Goal: Task Accomplishment & Management: Manage account settings

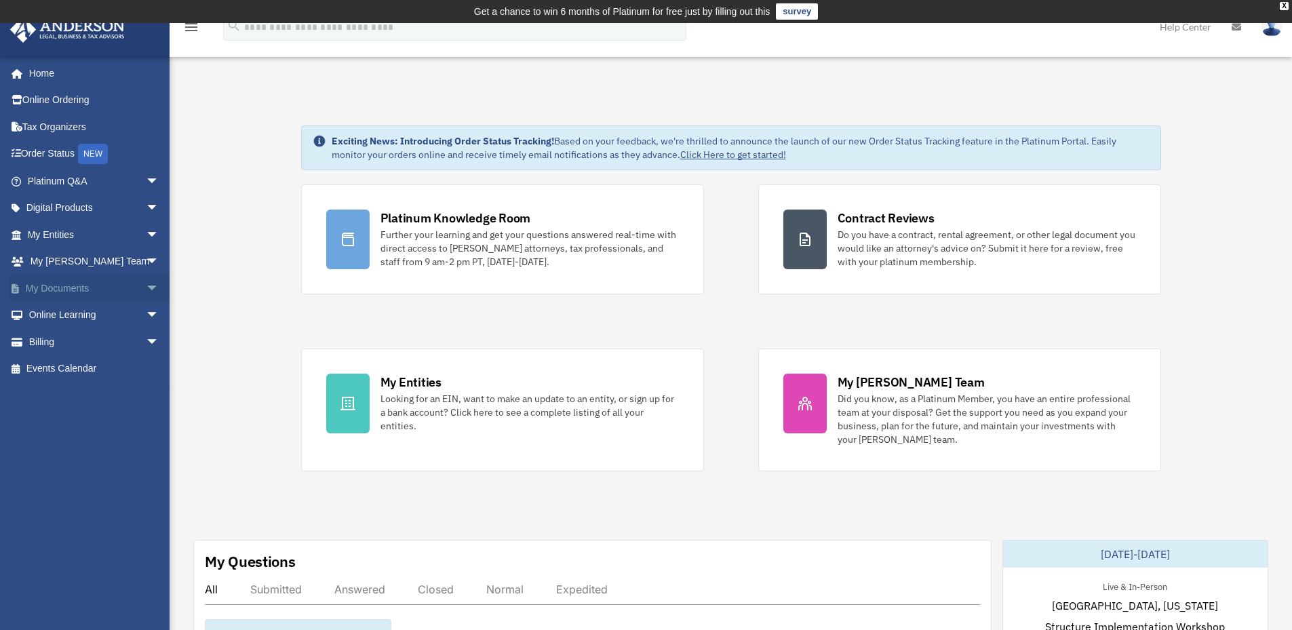
click at [64, 290] on link "My Documents arrow_drop_down" at bounding box center [94, 288] width 170 height 27
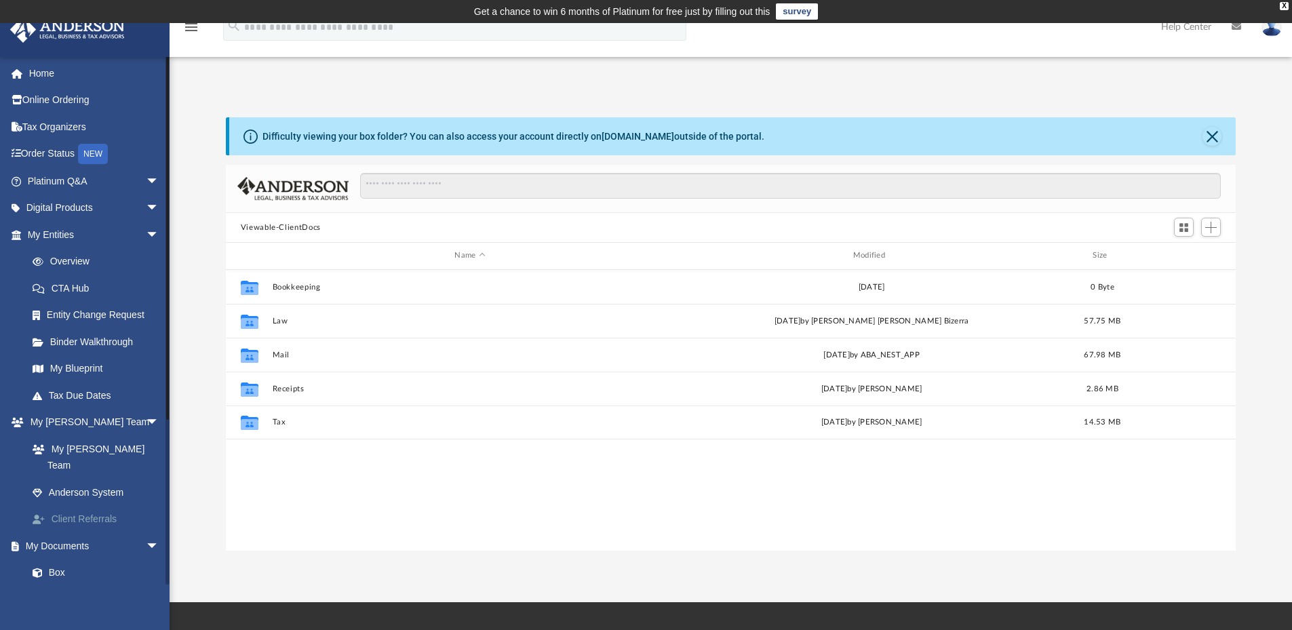
scroll to position [298, 1000]
click at [60, 229] on link "My Entities arrow_drop_down" at bounding box center [94, 234] width 170 height 27
click at [78, 395] on link "Tax Due Dates" at bounding box center [99, 395] width 161 height 27
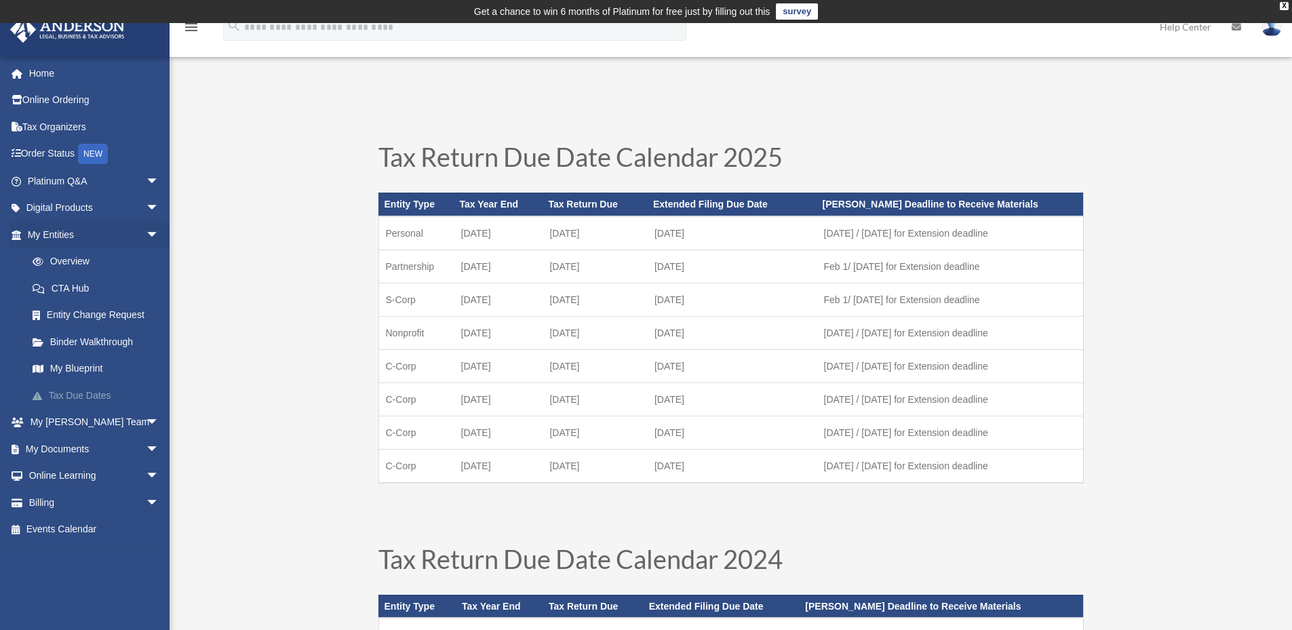
click at [64, 393] on link "Tax Due Dates" at bounding box center [99, 395] width 161 height 27
click at [62, 450] on link "My Documents arrow_drop_down" at bounding box center [94, 449] width 170 height 27
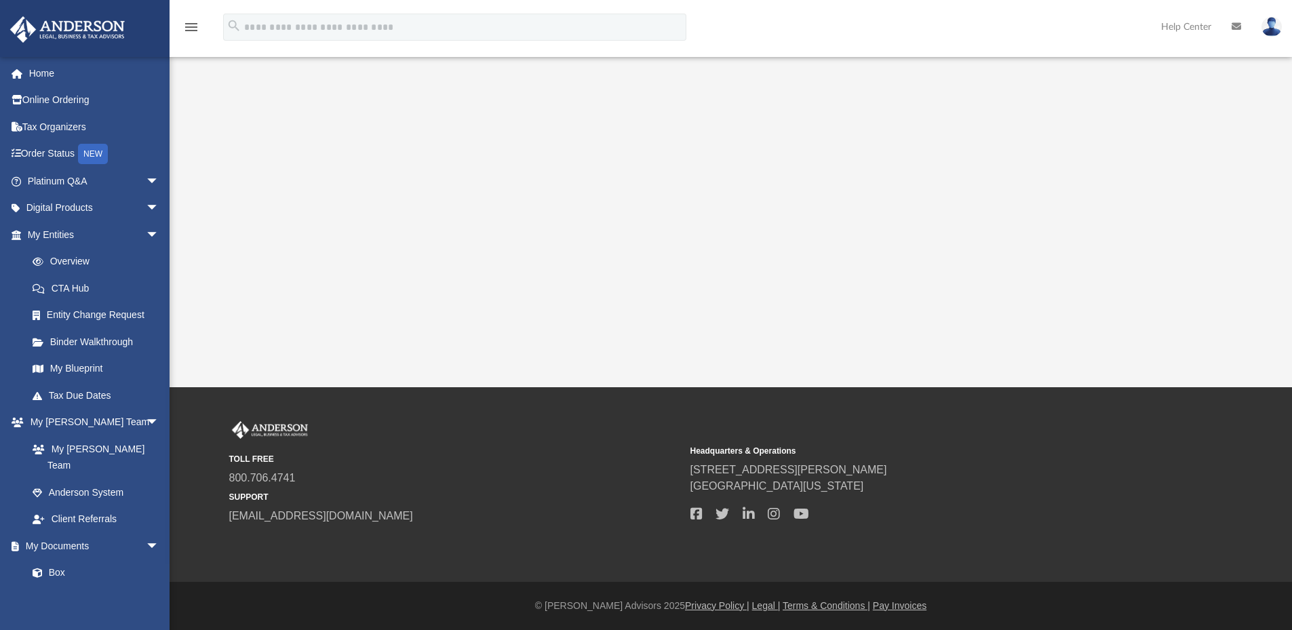
click at [62, 450] on link "My [PERSON_NAME] Team" at bounding box center [92, 457] width 147 height 43
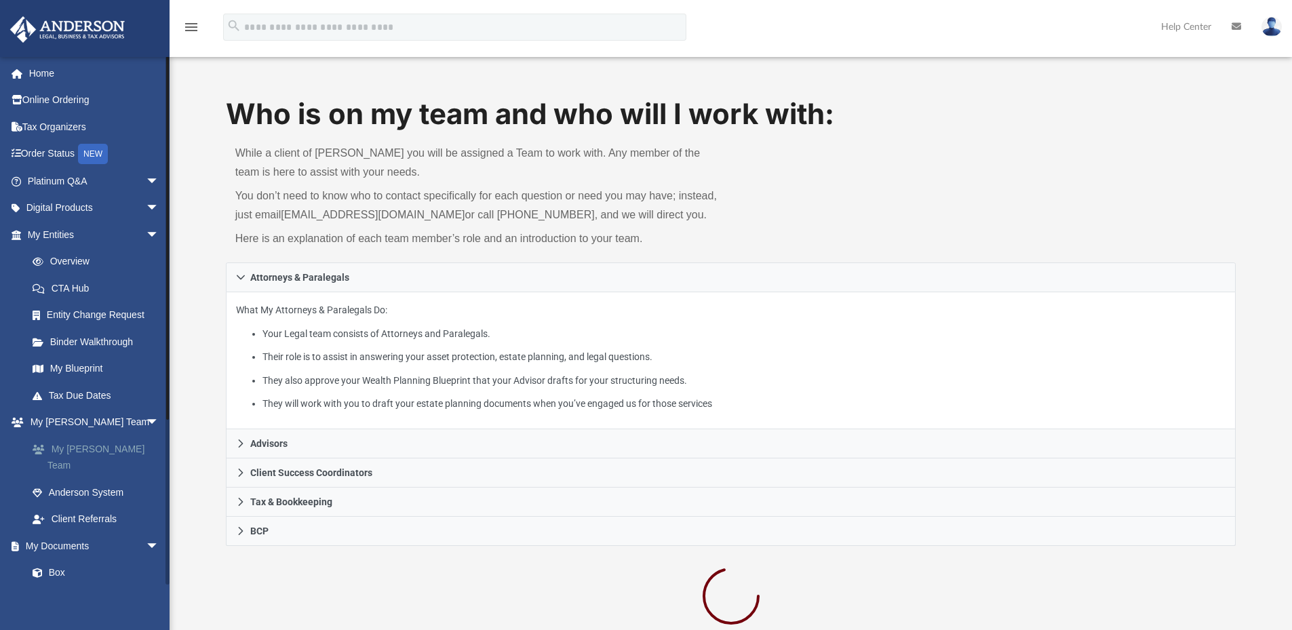
click at [62, 451] on link "My [PERSON_NAME] Team" at bounding box center [99, 457] width 161 height 43
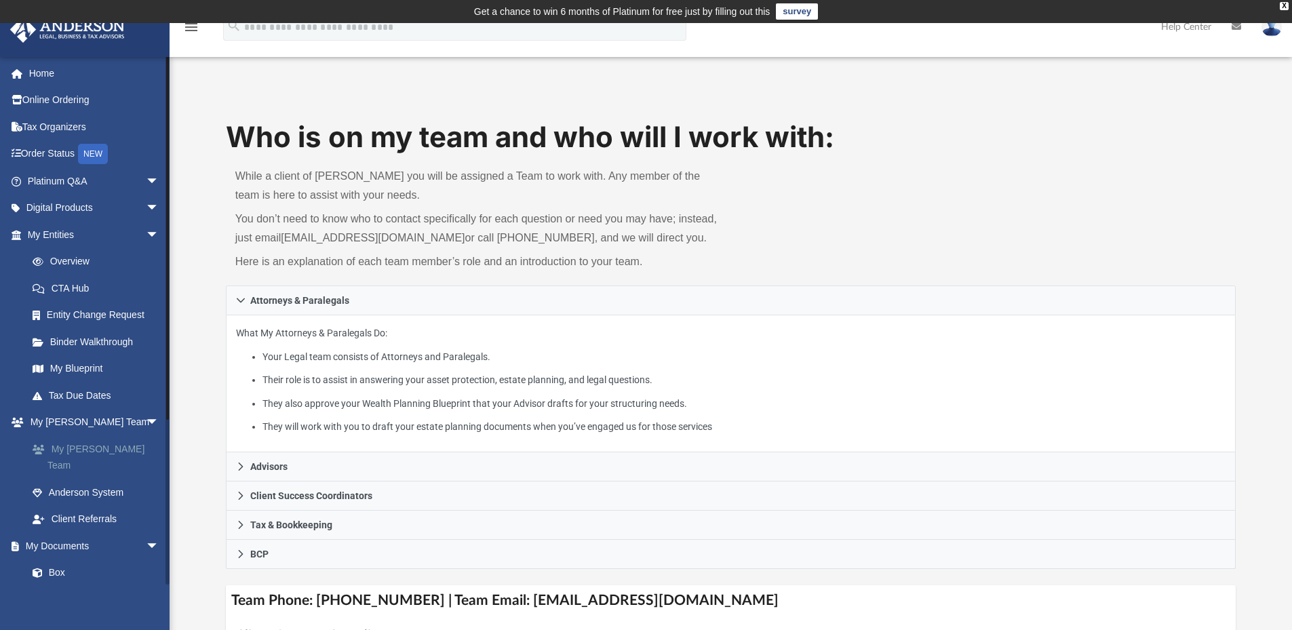
click at [108, 452] on link "My [PERSON_NAME] Team" at bounding box center [99, 457] width 161 height 43
click at [54, 560] on link "Box" at bounding box center [99, 573] width 161 height 27
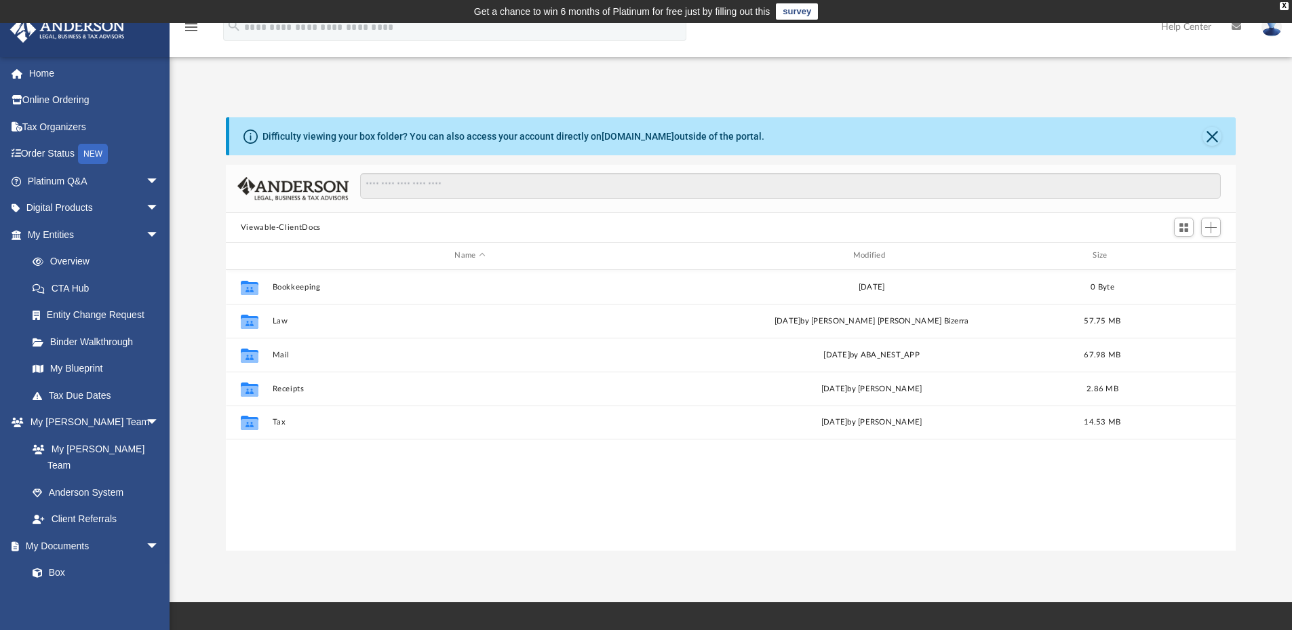
scroll to position [298, 1000]
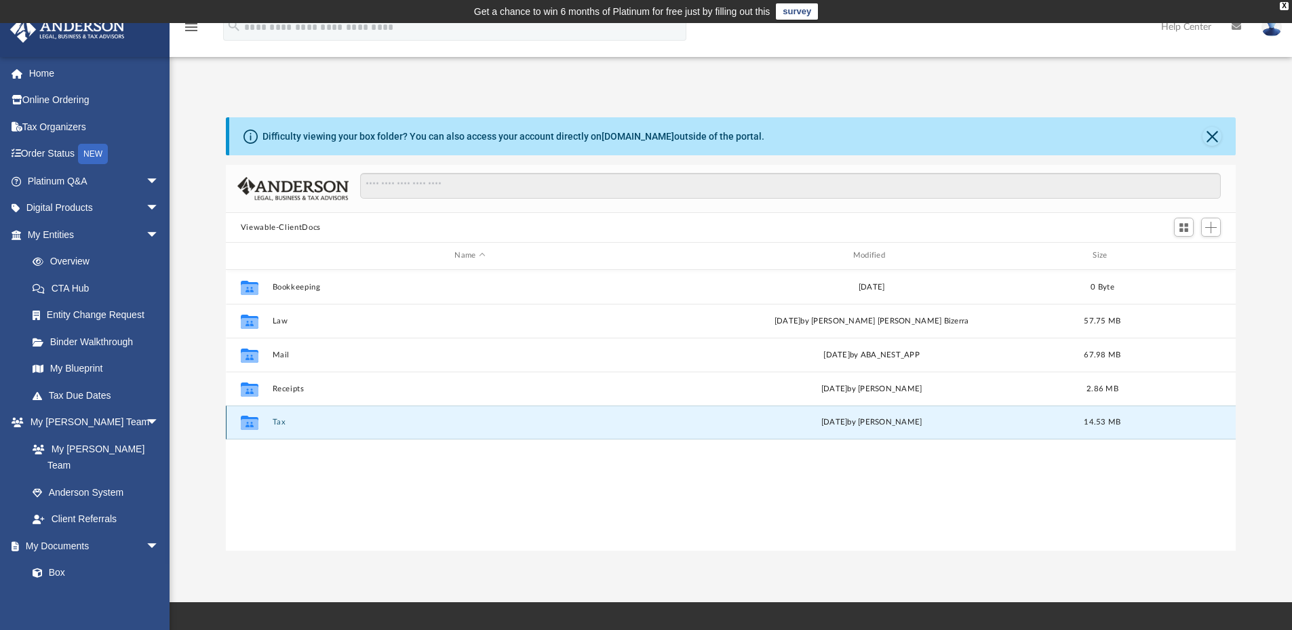
click at [279, 419] on button "Tax" at bounding box center [469, 422] width 395 height 9
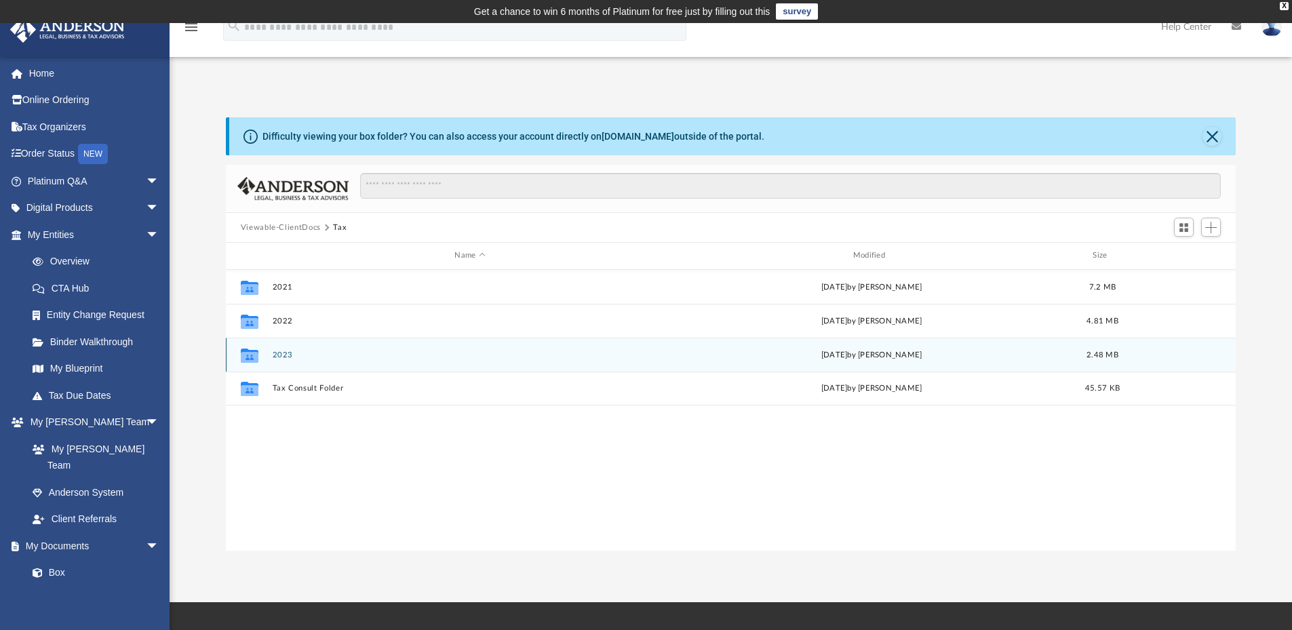
click at [279, 351] on button "2023" at bounding box center [469, 355] width 395 height 9
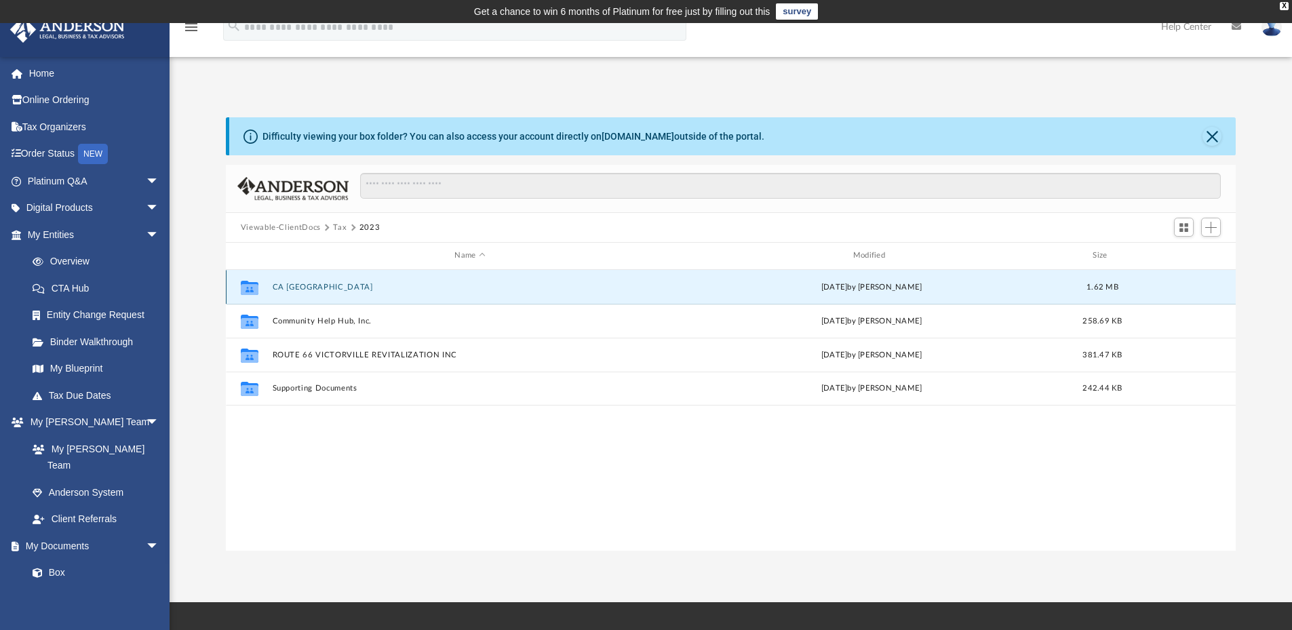
click at [354, 287] on button "CA Historic Route 66 Museum" at bounding box center [469, 287] width 395 height 9
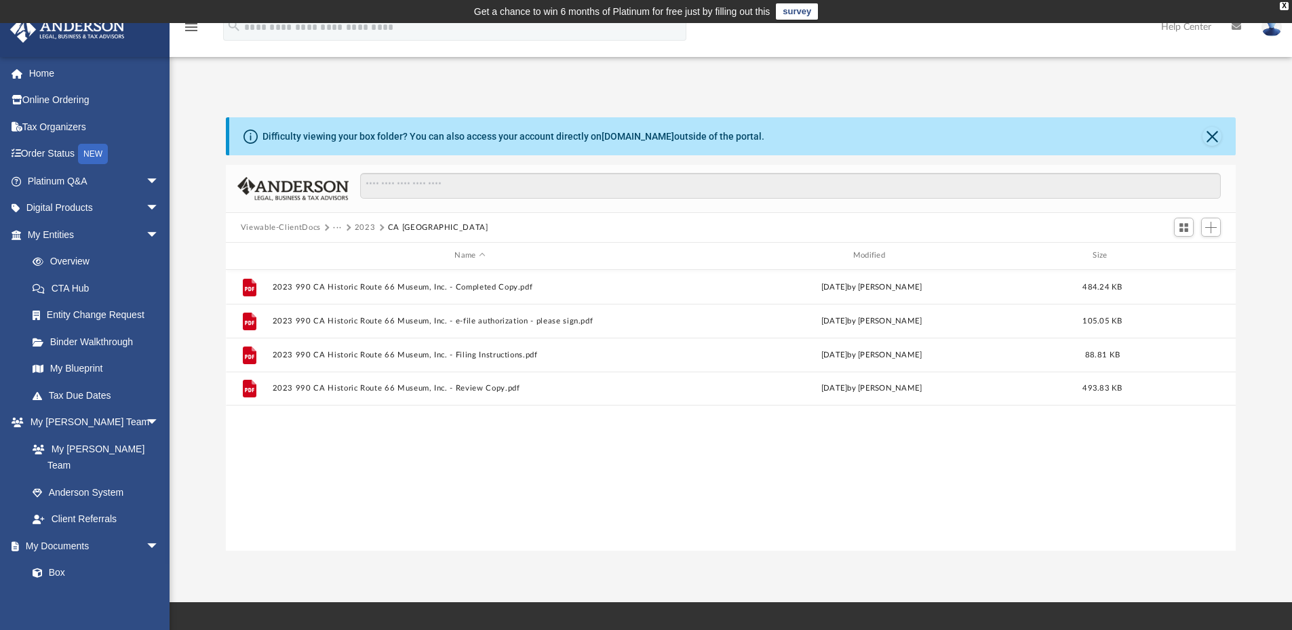
click at [370, 227] on button "2023" at bounding box center [365, 228] width 21 height 12
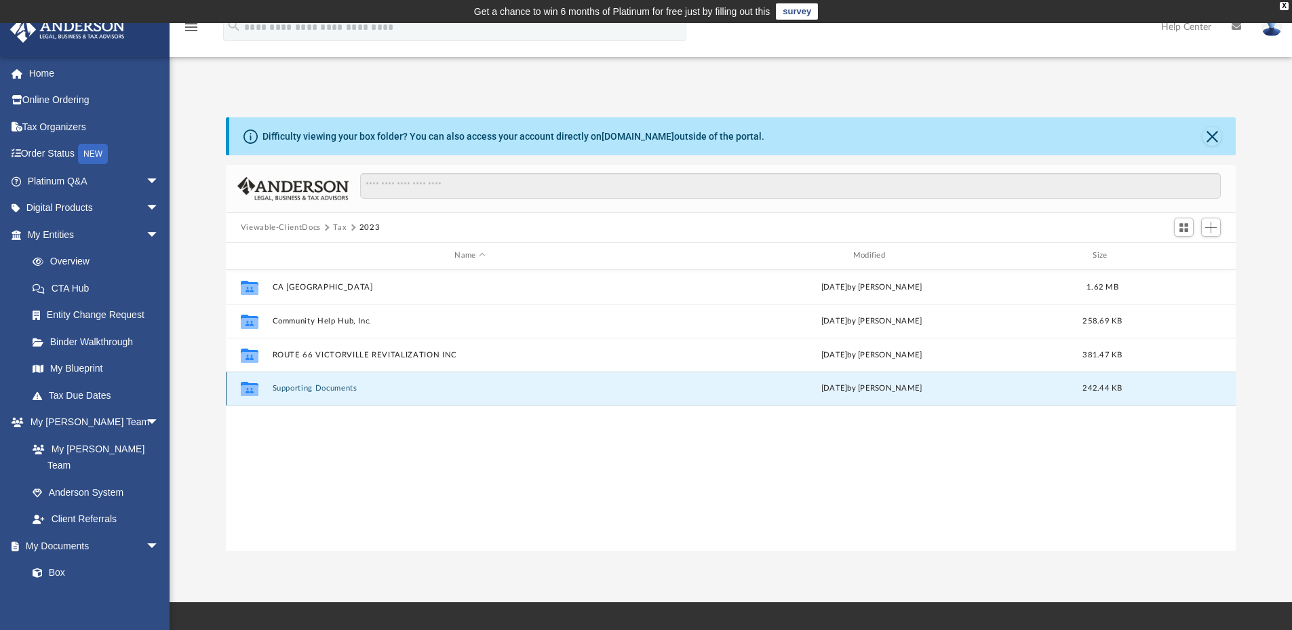
click at [322, 389] on button "Supporting Documents" at bounding box center [469, 388] width 395 height 9
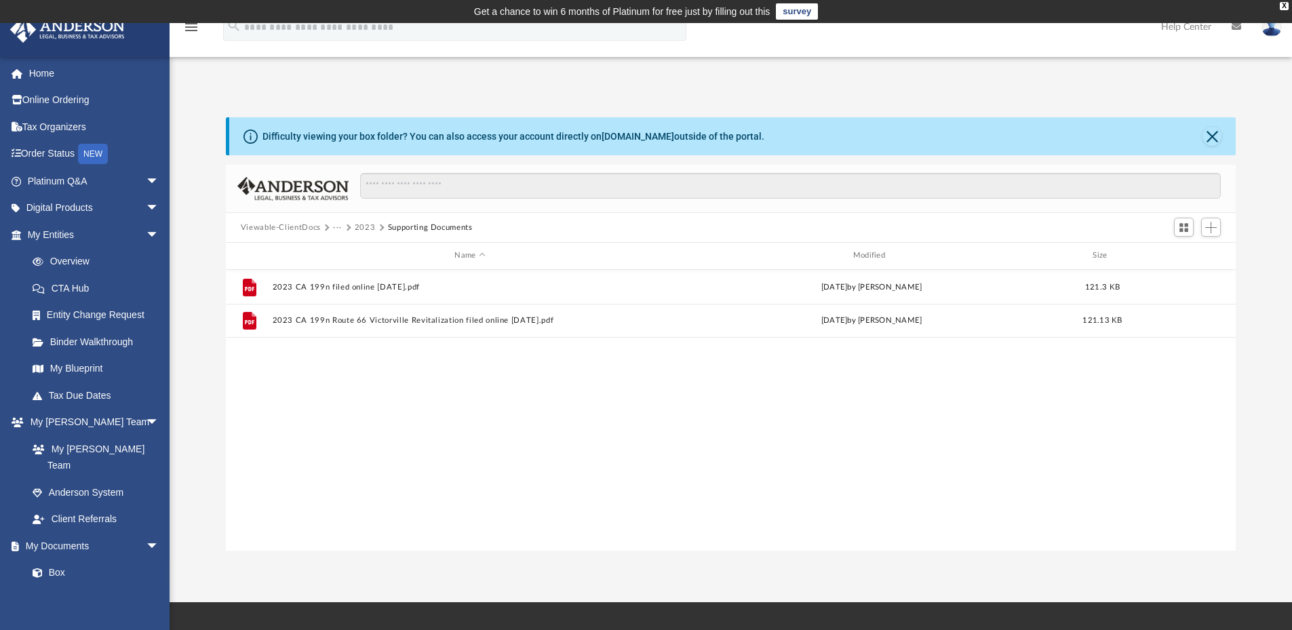
click at [313, 229] on button "Viewable-ClientDocs" at bounding box center [281, 228] width 80 height 12
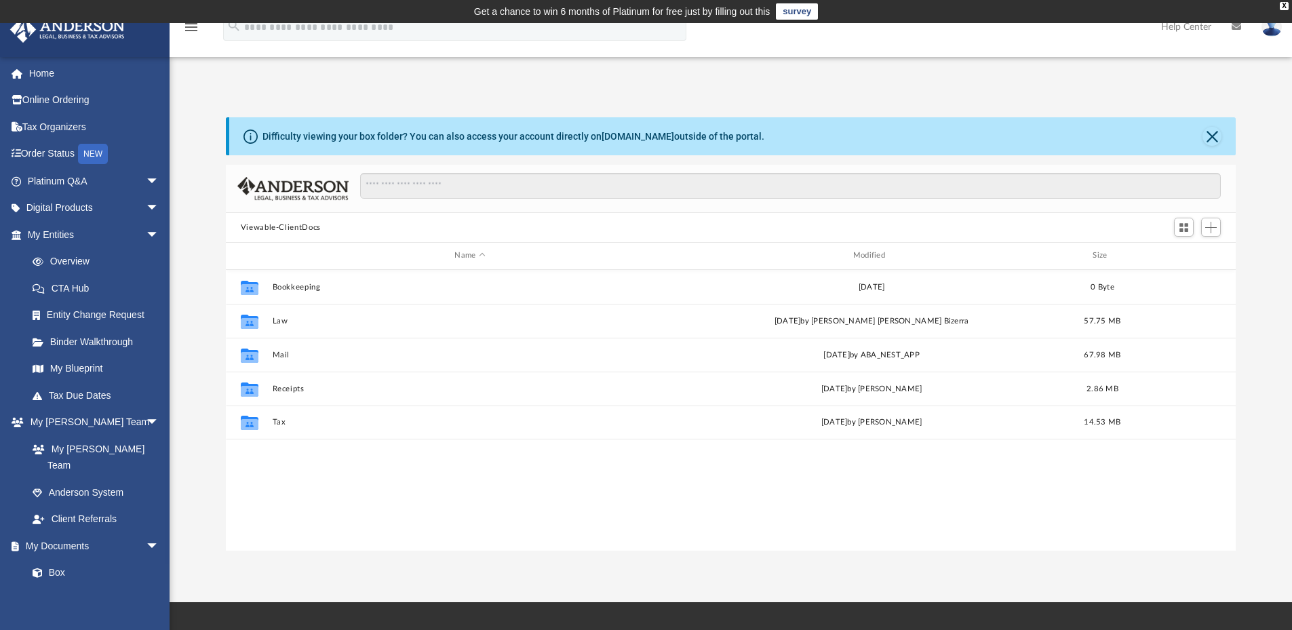
click at [286, 229] on button "Viewable-ClientDocs" at bounding box center [281, 228] width 80 height 12
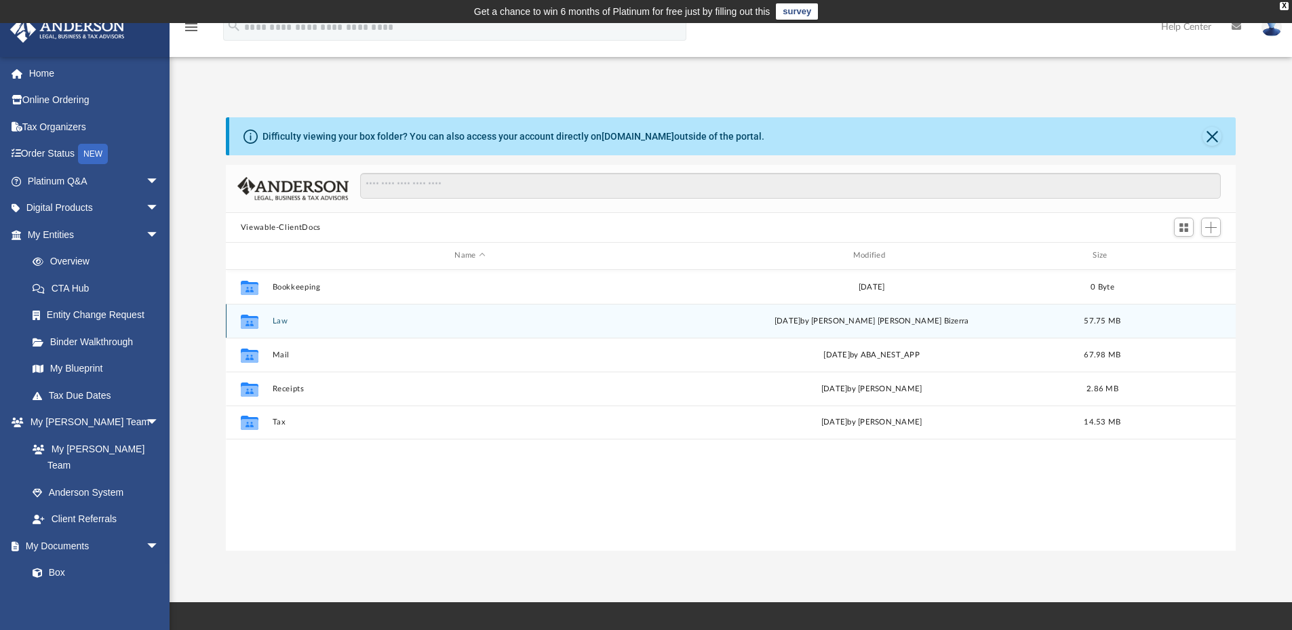
click at [301, 328] on div "Collaborated Folder Law Thu Aug 21 2025 by Najara Rodrigues Bizerra 57.75 MB" at bounding box center [731, 321] width 1011 height 34
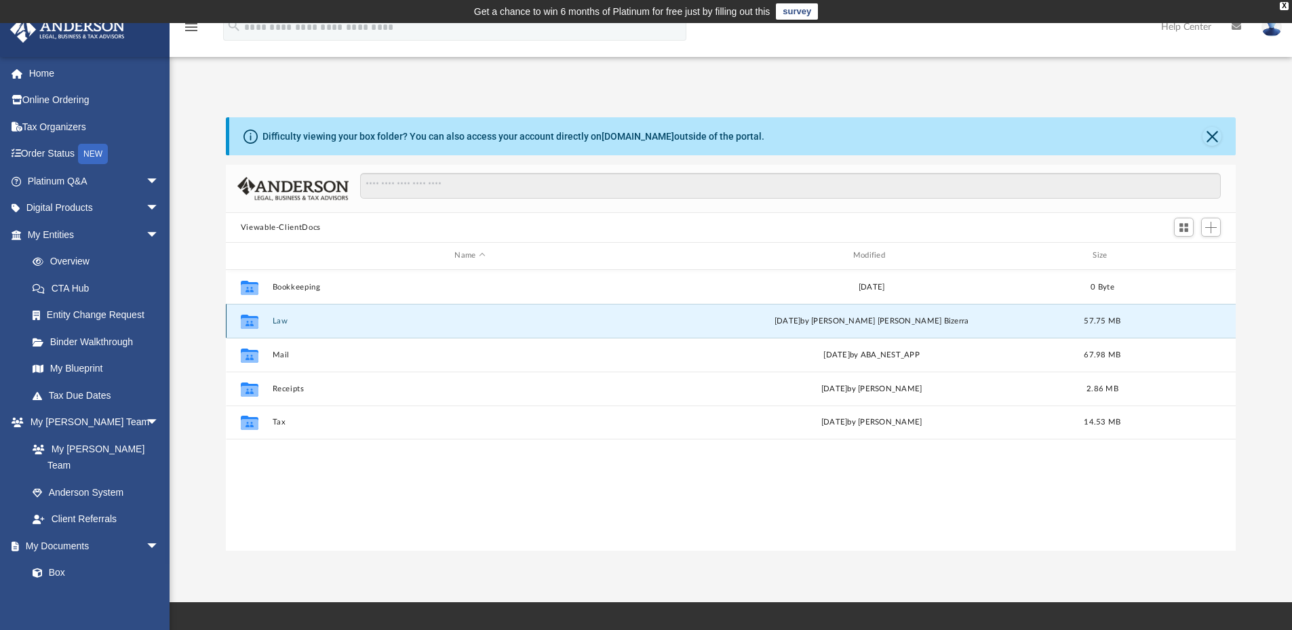
click at [275, 318] on button "Law" at bounding box center [469, 321] width 395 height 9
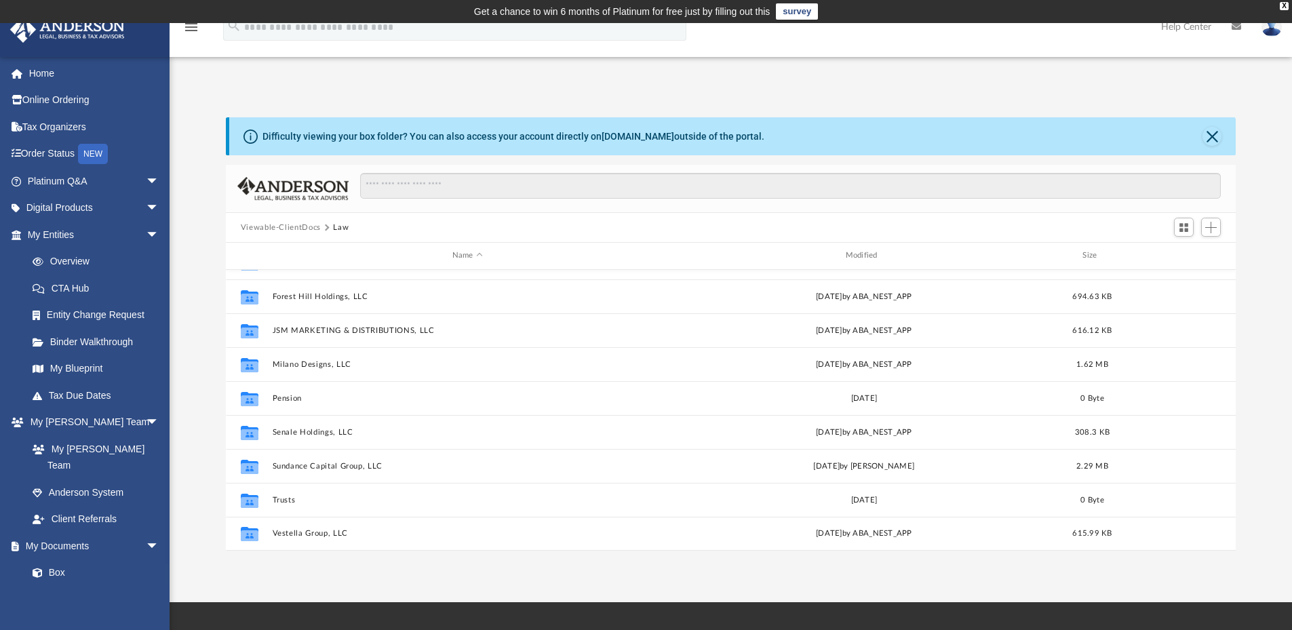
scroll to position [0, 0]
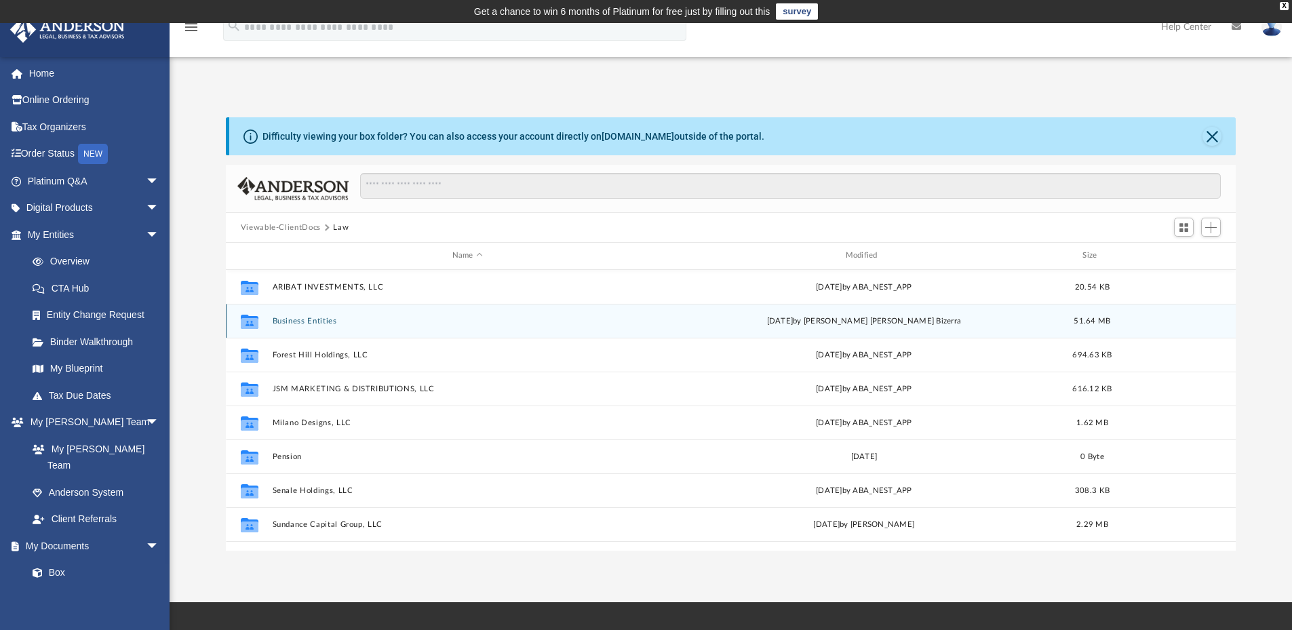
click at [305, 317] on button "Business Entities" at bounding box center [467, 321] width 391 height 9
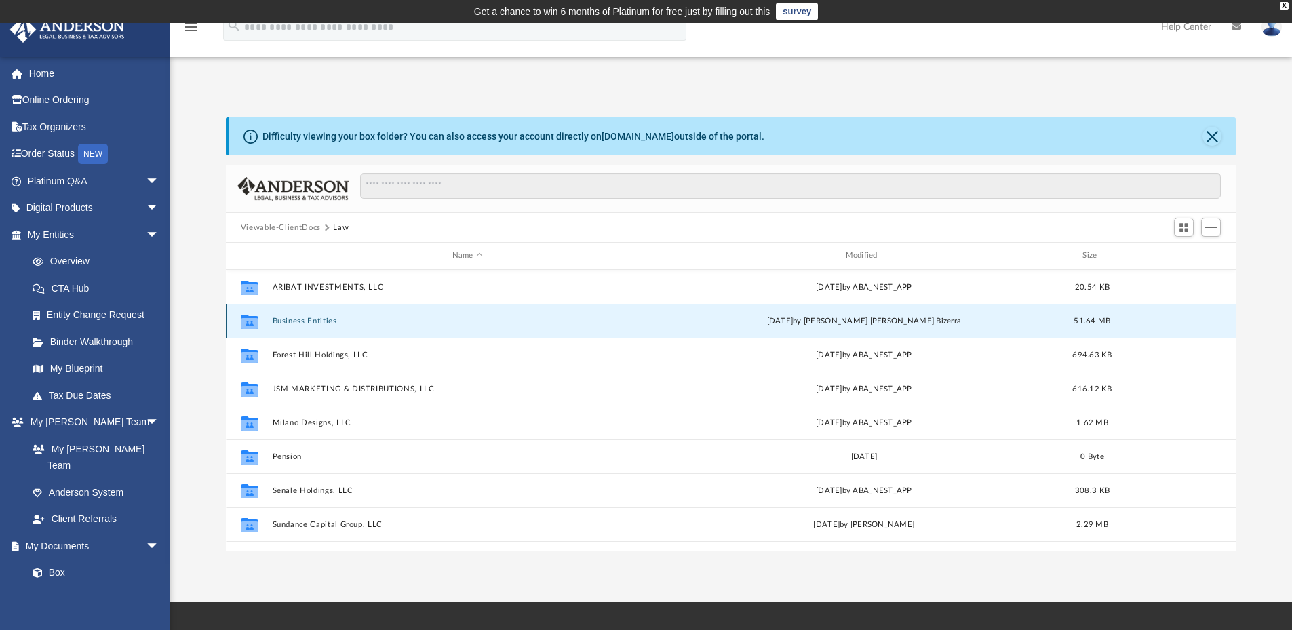
click at [305, 317] on button "Business Entities" at bounding box center [467, 321] width 391 height 9
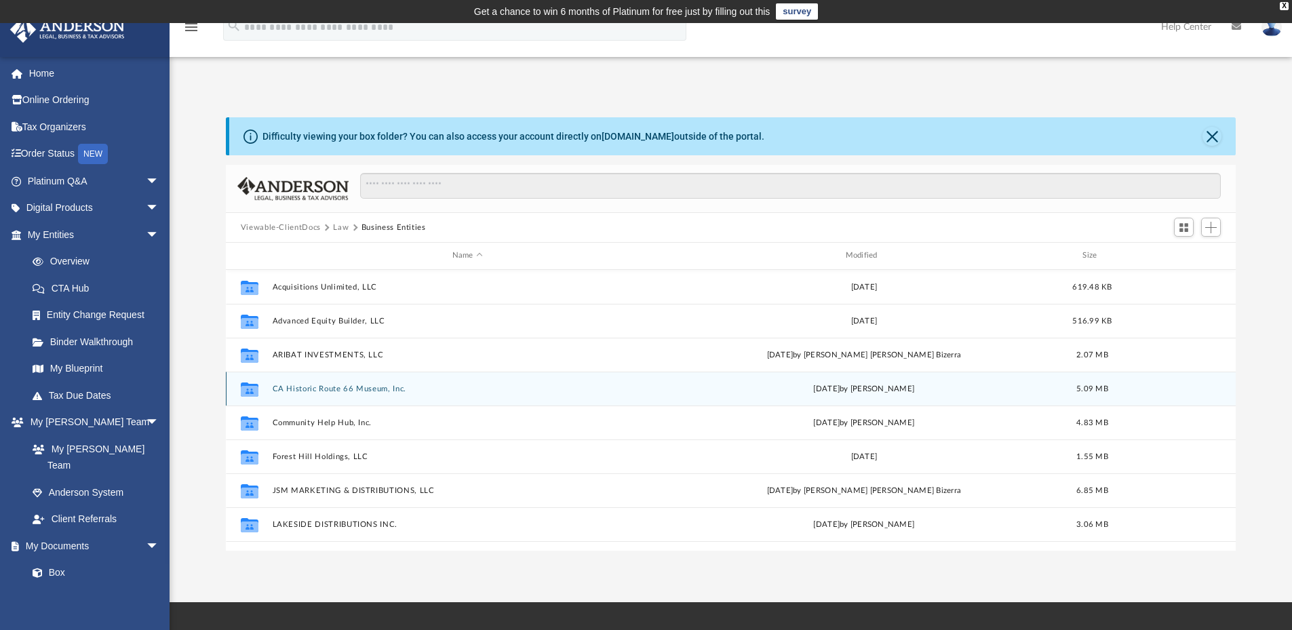
click at [349, 389] on button "CA Historic Route 66 Museum, Inc." at bounding box center [467, 389] width 391 height 9
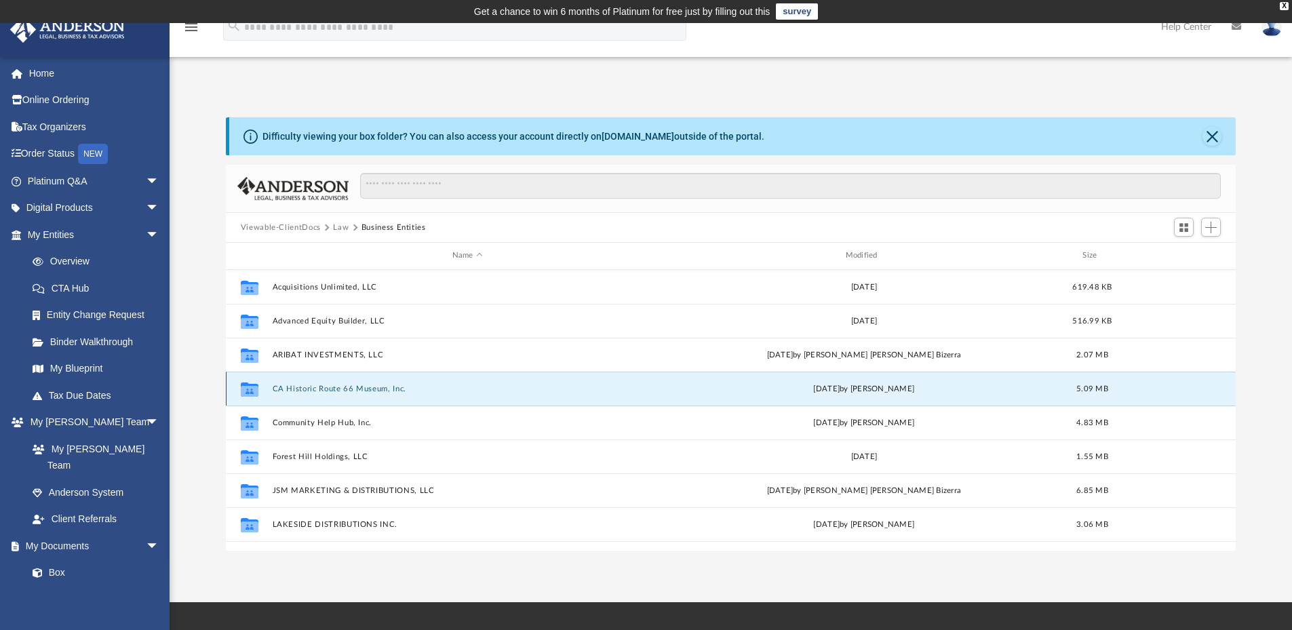
click at [349, 389] on button "CA Historic Route 66 Museum, Inc." at bounding box center [467, 389] width 391 height 9
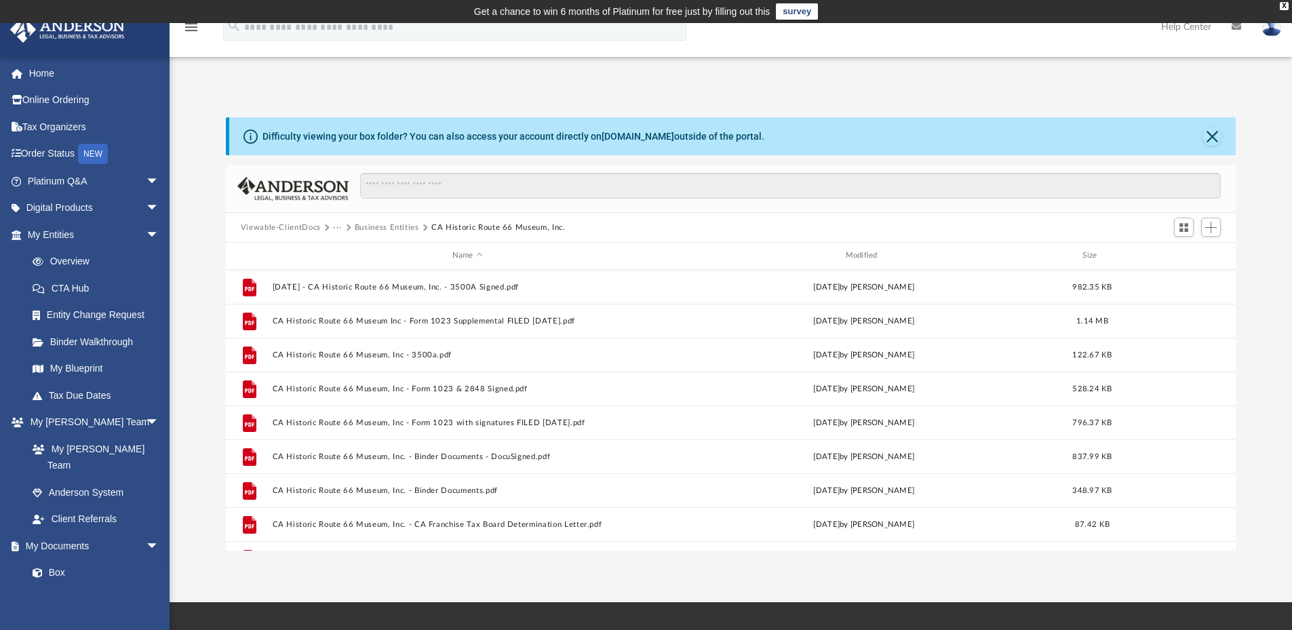
click at [309, 225] on button "Viewable-ClientDocs" at bounding box center [281, 228] width 80 height 12
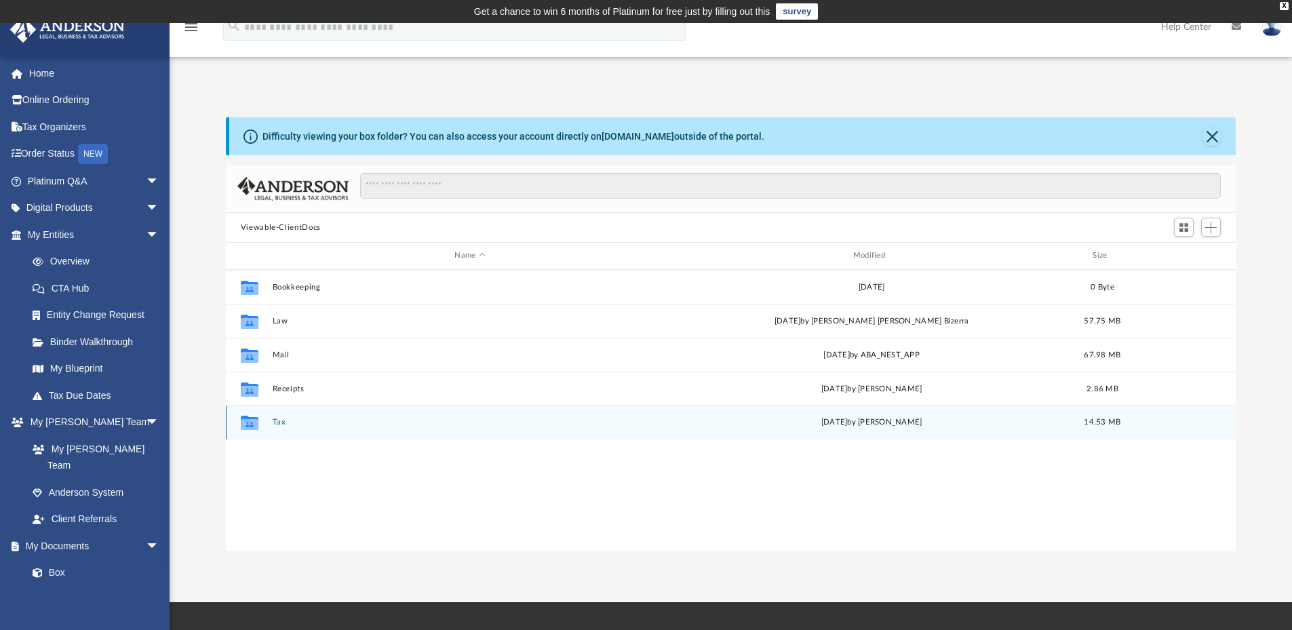
click at [275, 416] on div "Collaborated Folder Tax Thu Jun 19 2025 by Jasmine Splunge 14.53 MB" at bounding box center [731, 423] width 1011 height 34
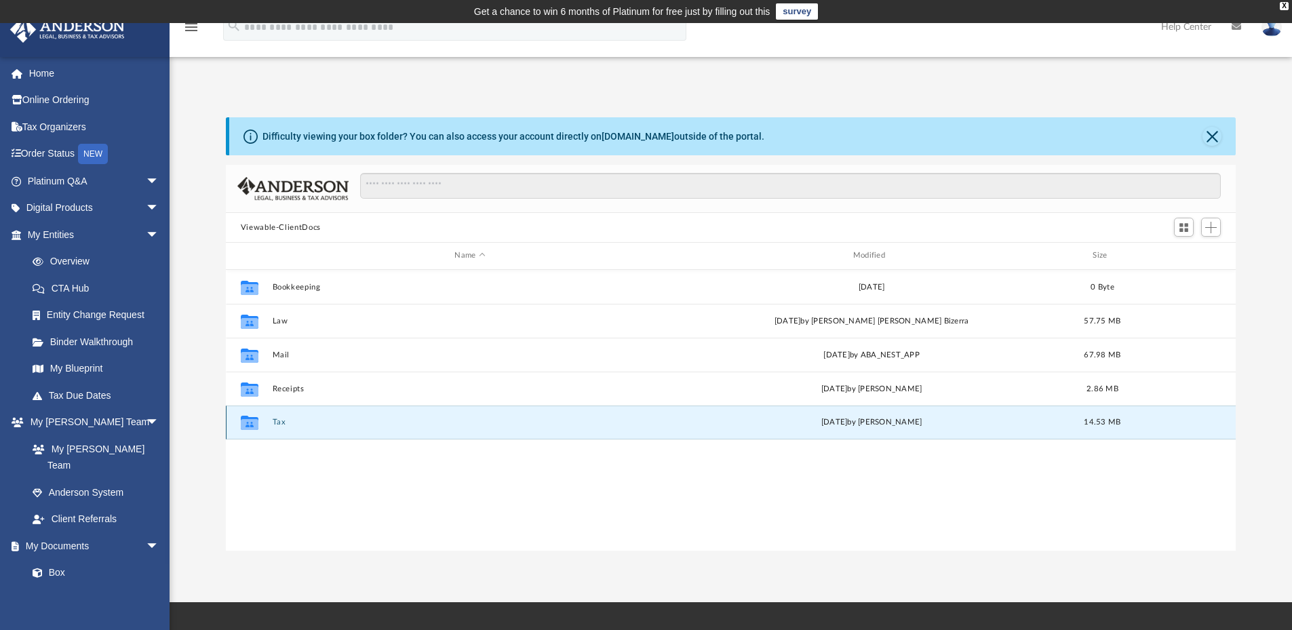
click at [275, 418] on button "Tax" at bounding box center [469, 422] width 395 height 9
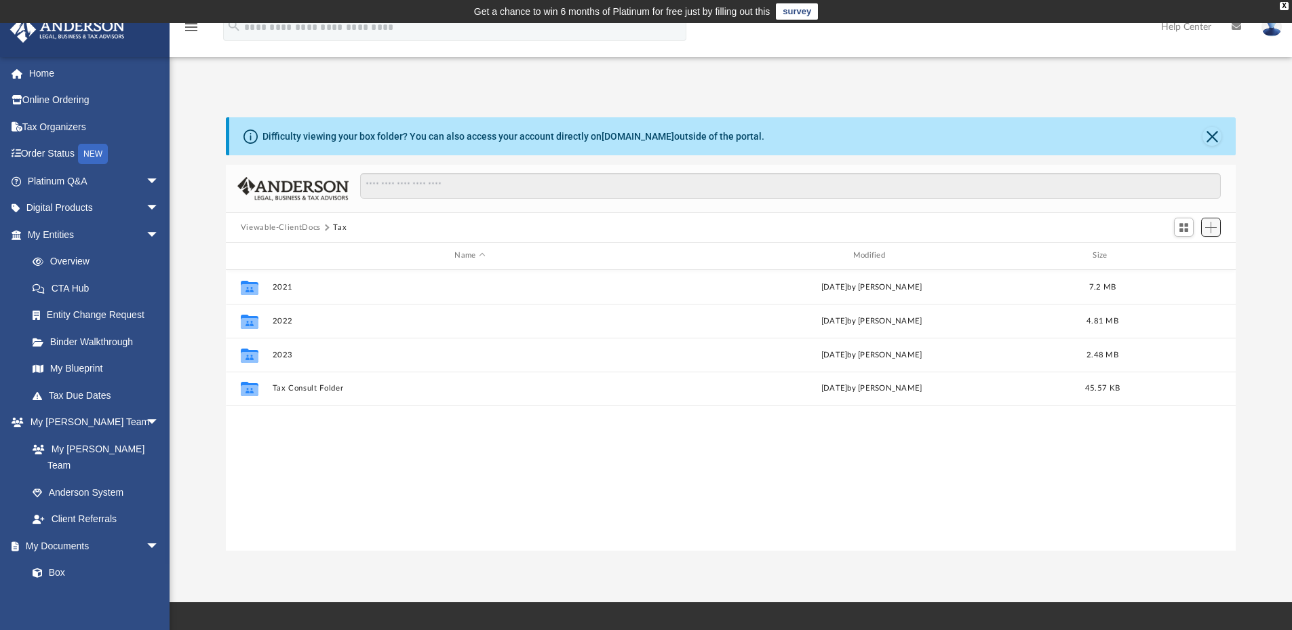
click at [1212, 229] on span "Add" at bounding box center [1211, 228] width 12 height 12
click at [1197, 274] on li "New Folder" at bounding box center [1191, 276] width 43 height 14
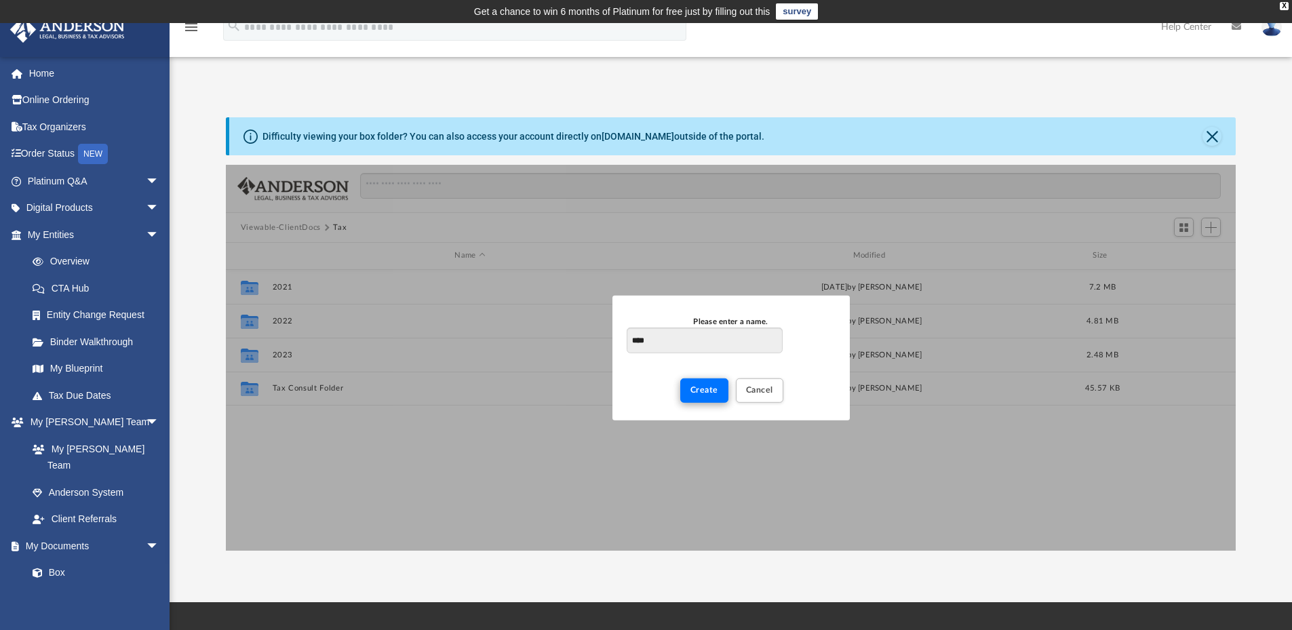
type input "****"
click at [706, 389] on span "Create" at bounding box center [705, 390] width 28 height 8
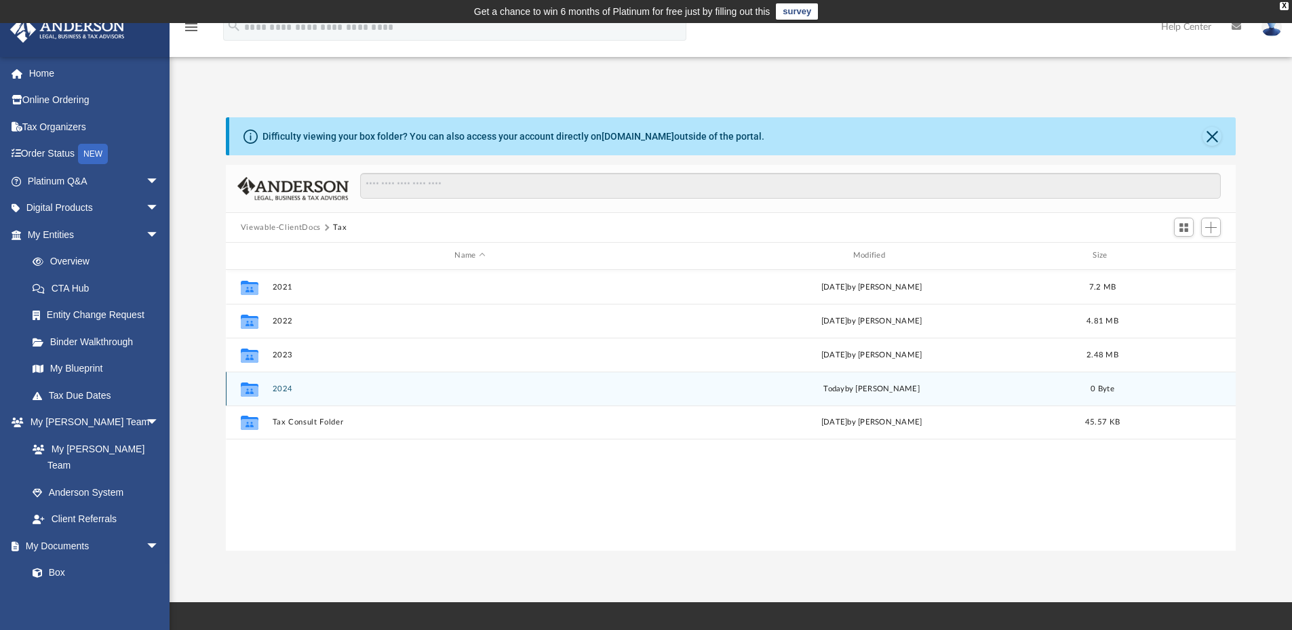
click at [286, 392] on button "2024" at bounding box center [469, 389] width 395 height 9
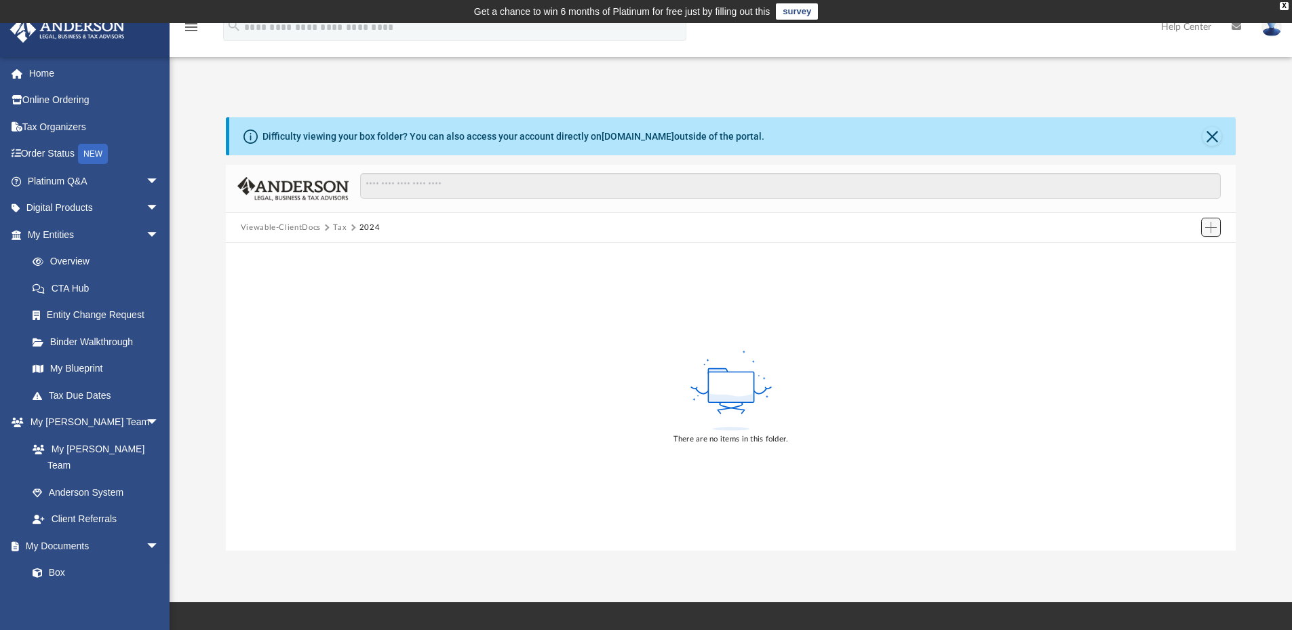
click at [1213, 225] on span "Add" at bounding box center [1211, 228] width 12 height 12
click at [1182, 252] on li "Upload" at bounding box center [1191, 255] width 43 height 14
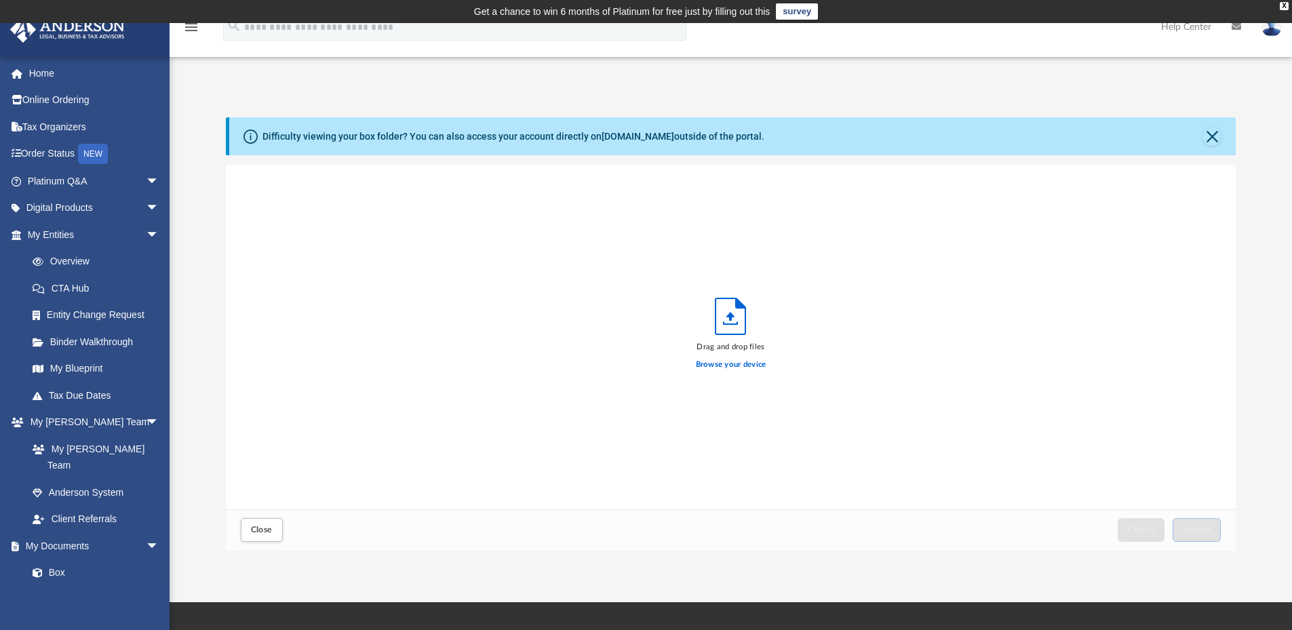
scroll to position [334, 1000]
click at [735, 366] on label "Browse your device" at bounding box center [731, 365] width 71 height 12
click at [0, 0] on input "Browse your device" at bounding box center [0, 0] width 0 height 0
click at [1194, 530] on span "Upload" at bounding box center [1197, 530] width 28 height 8
click at [731, 364] on label "Select More Files" at bounding box center [731, 363] width 62 height 12
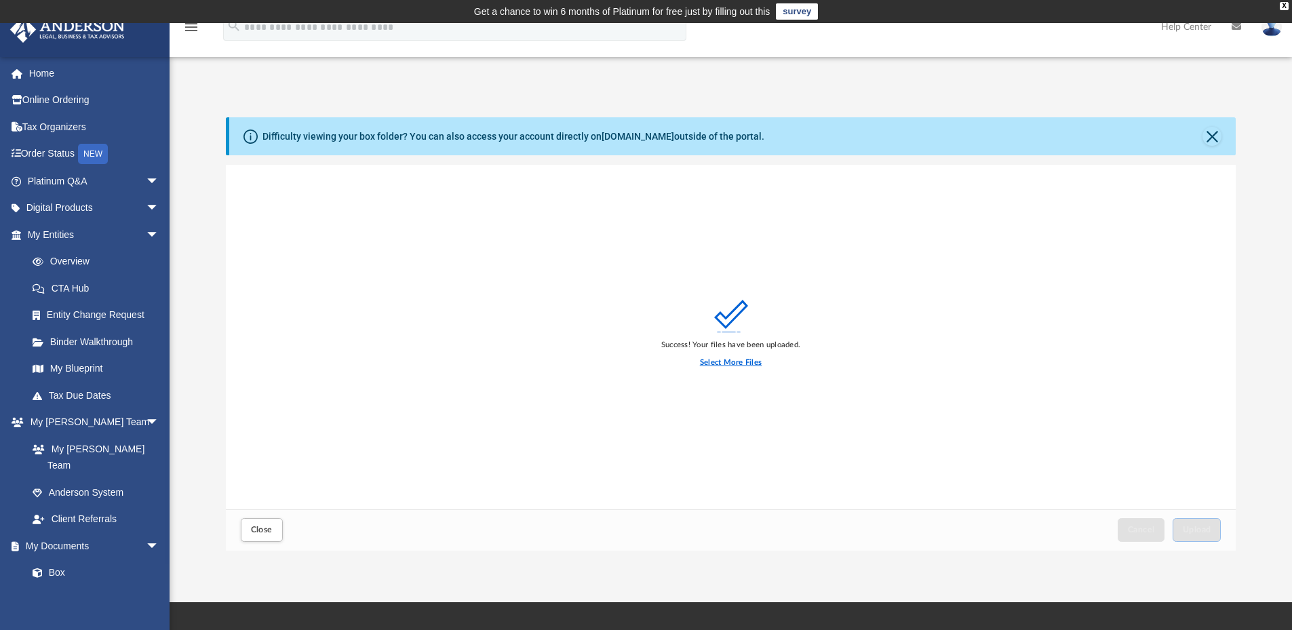
click at [0, 0] on input "Select More Files" at bounding box center [0, 0] width 0 height 0
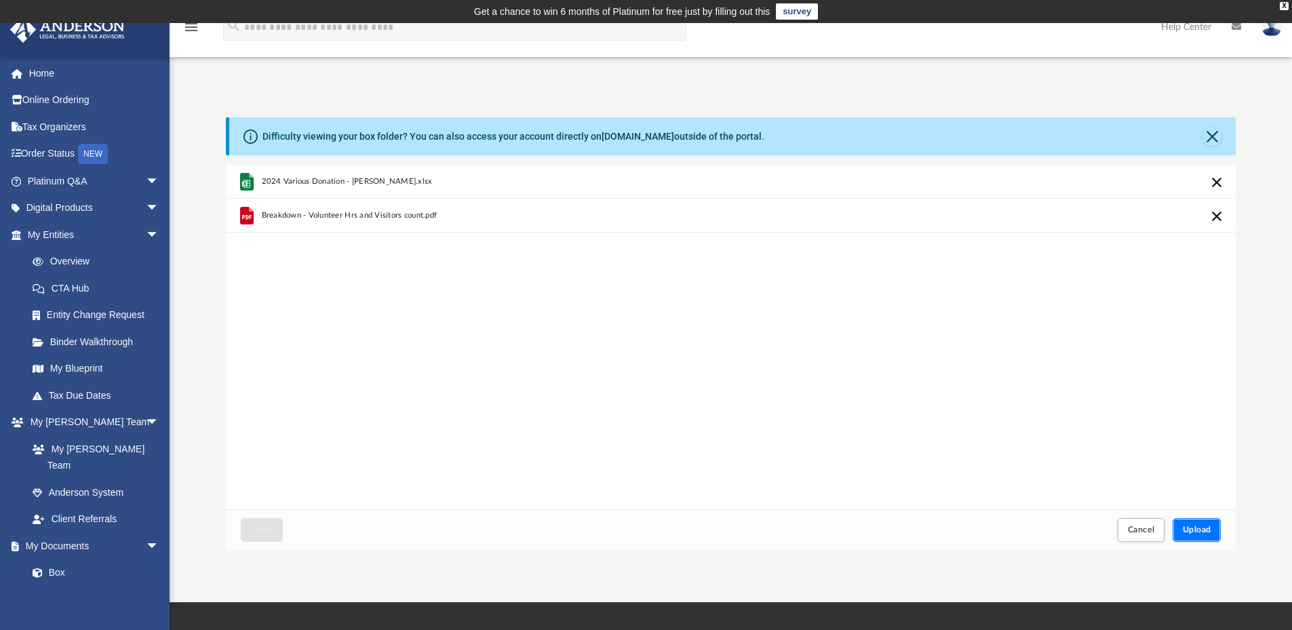
click at [1201, 537] on button "Upload" at bounding box center [1197, 530] width 49 height 24
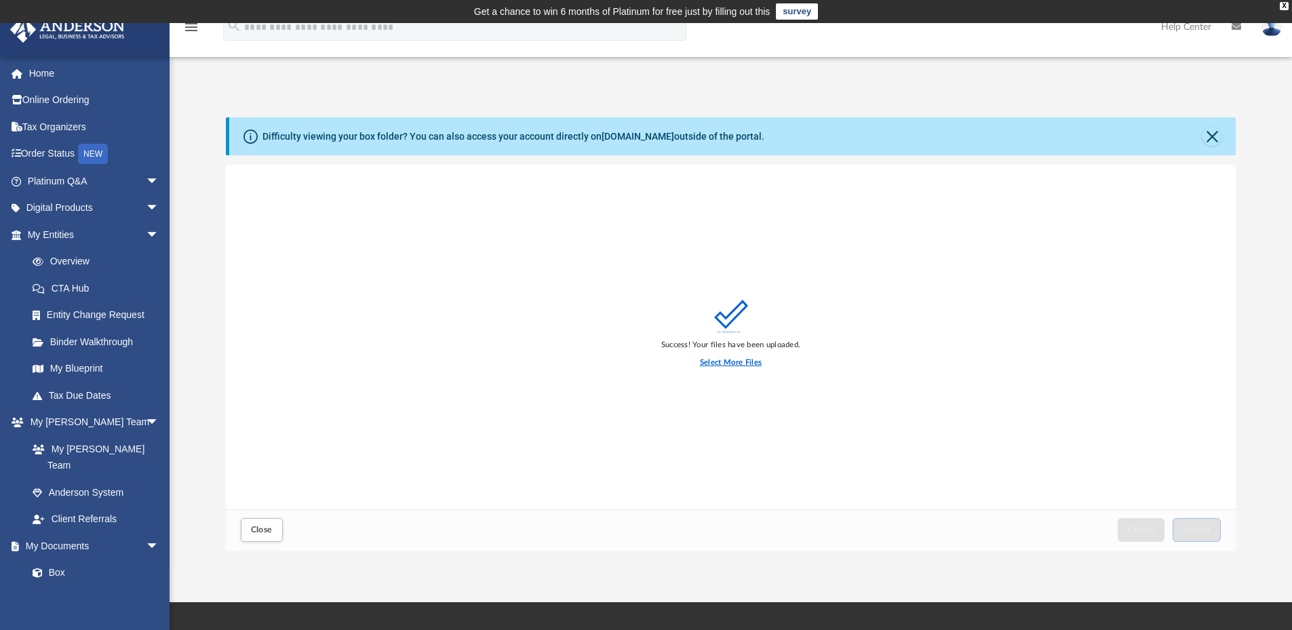
click at [740, 363] on label "Select More Files" at bounding box center [731, 363] width 62 height 12
click at [0, 0] on input "Select More Files" at bounding box center [0, 0] width 0 height 0
click at [1207, 140] on button "Close" at bounding box center [1212, 136] width 19 height 19
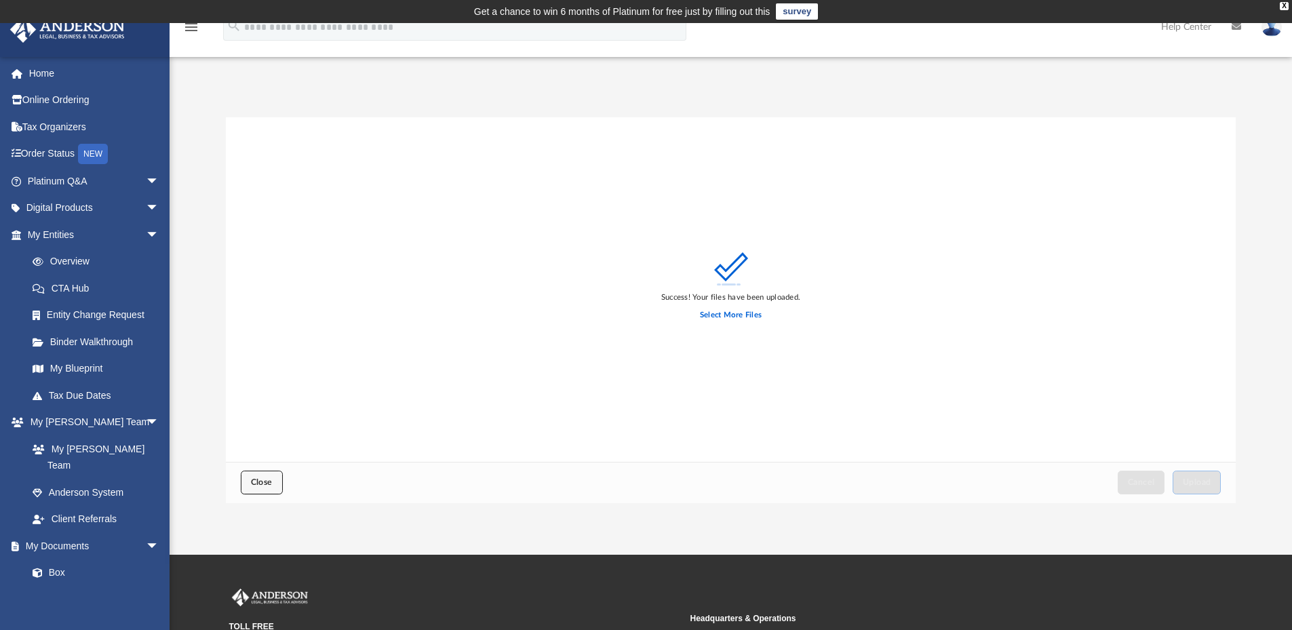
click at [273, 484] on button "Close" at bounding box center [262, 483] width 42 height 24
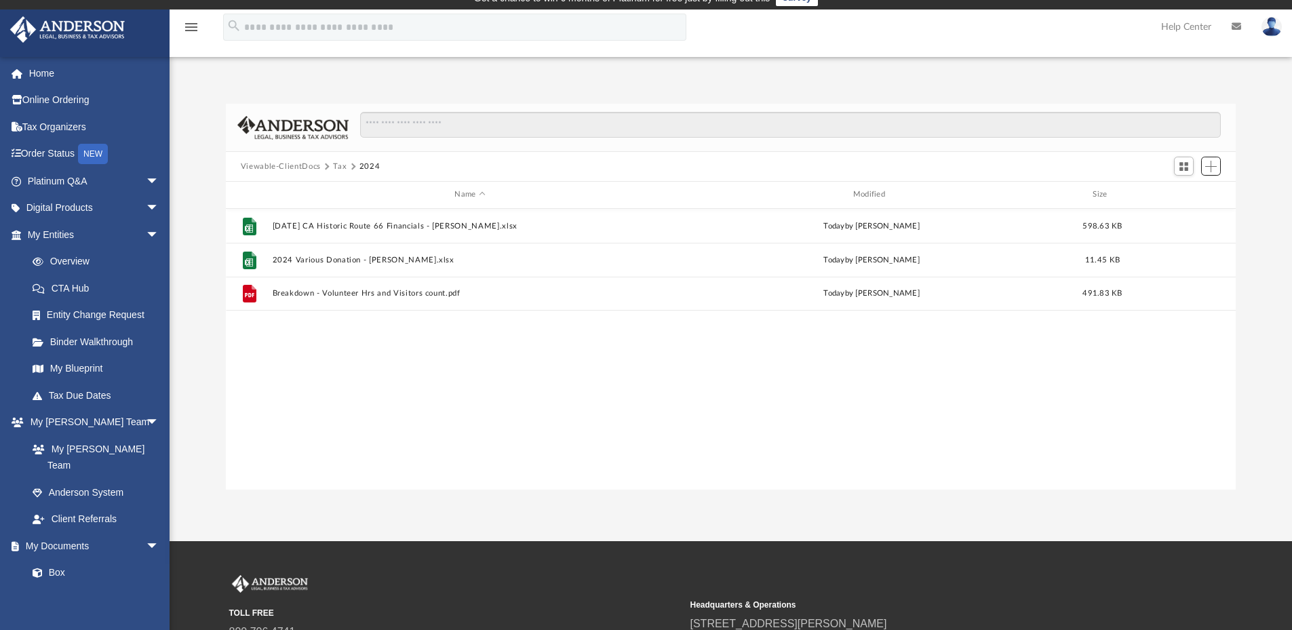
scroll to position [0, 0]
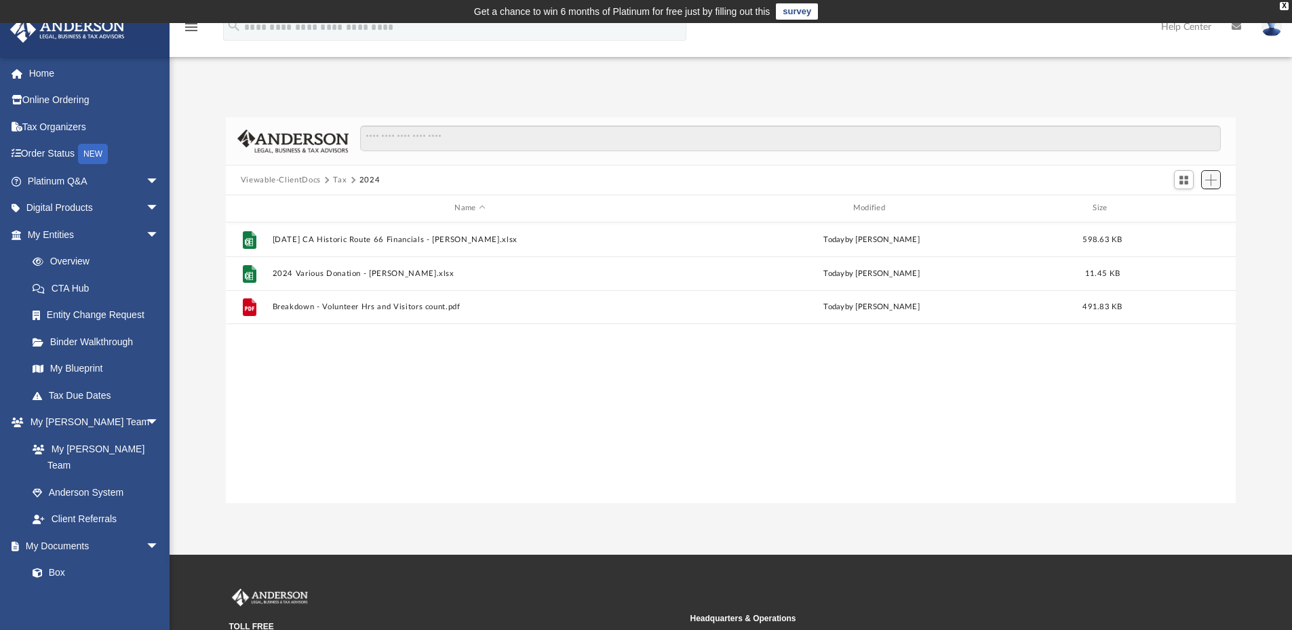
click at [1213, 180] on span "Add" at bounding box center [1211, 180] width 12 height 12
click at [816, 437] on div "File 12-31-2024 CA Historic Route 66 Financials - Tanya Saxon.xlsx today by Lei…" at bounding box center [731, 363] width 1011 height 281
click at [1210, 180] on span "Add" at bounding box center [1211, 180] width 12 height 12
click at [1180, 208] on li "Upload" at bounding box center [1191, 207] width 43 height 14
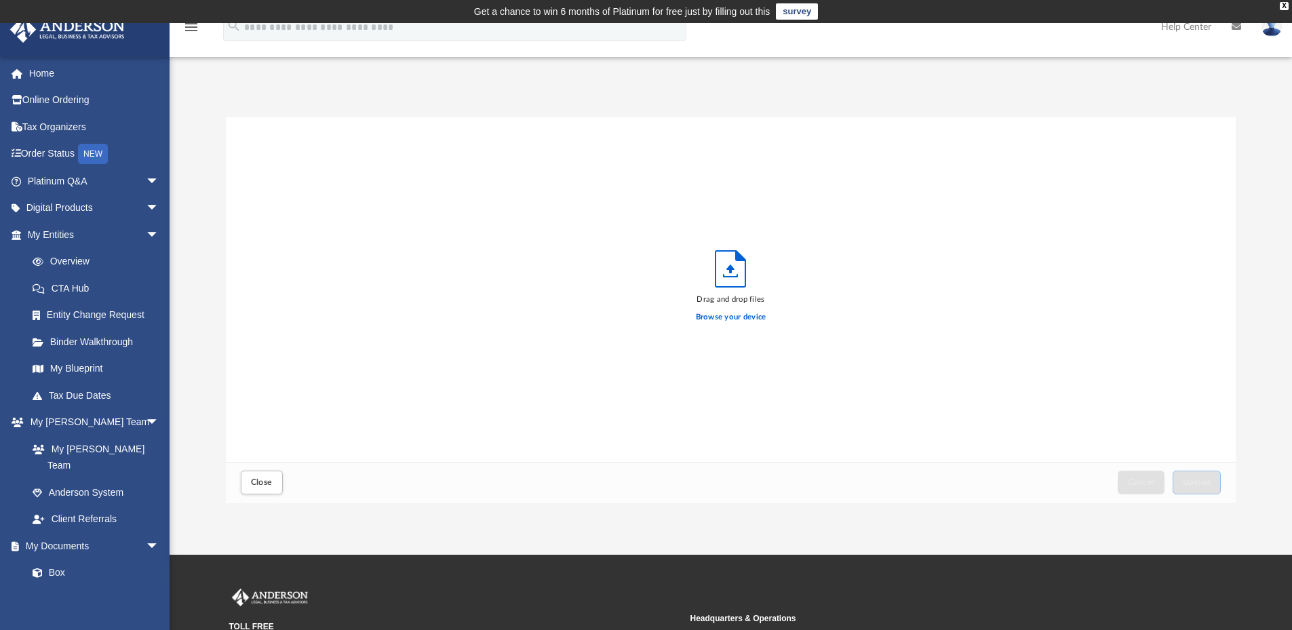
scroll to position [334, 1000]
click at [739, 317] on label "Browse your device" at bounding box center [731, 317] width 71 height 12
click at [0, 0] on input "Browse your device" at bounding box center [0, 0] width 0 height 0
click at [1186, 480] on span "Upload" at bounding box center [1197, 482] width 28 height 8
click at [267, 479] on span "Close" at bounding box center [262, 482] width 22 height 8
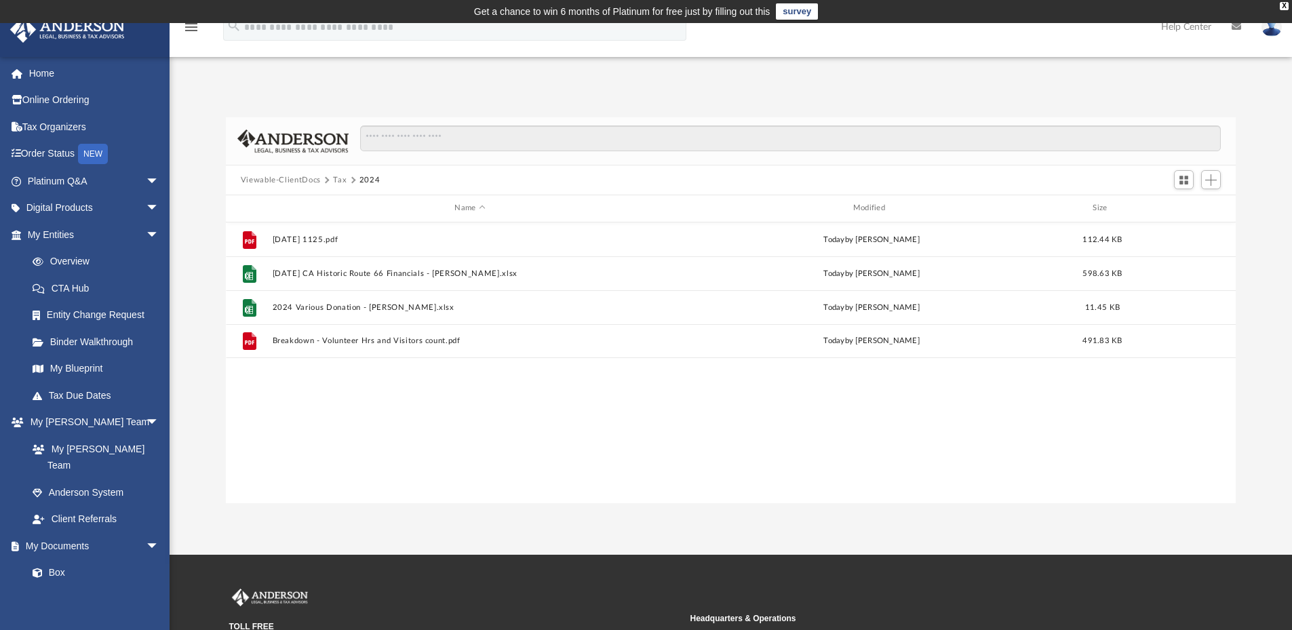
click at [340, 178] on button "Tax" at bounding box center [340, 180] width 14 height 12
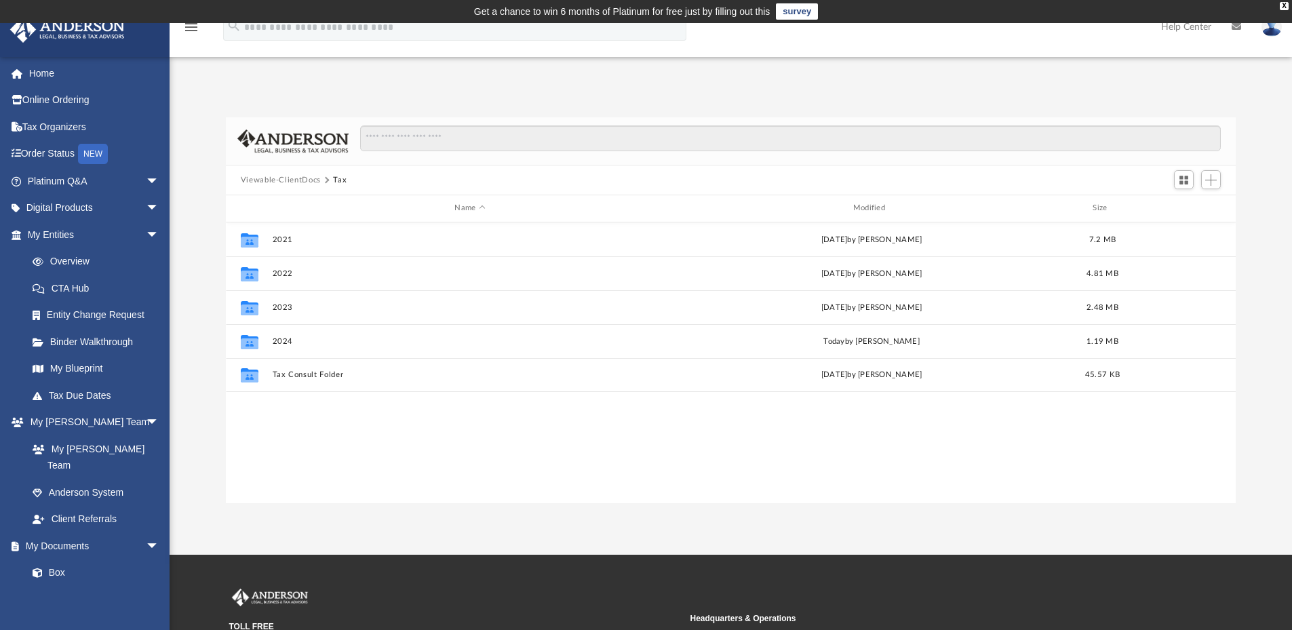
click at [309, 180] on button "Viewable-ClientDocs" at bounding box center [281, 180] width 80 height 12
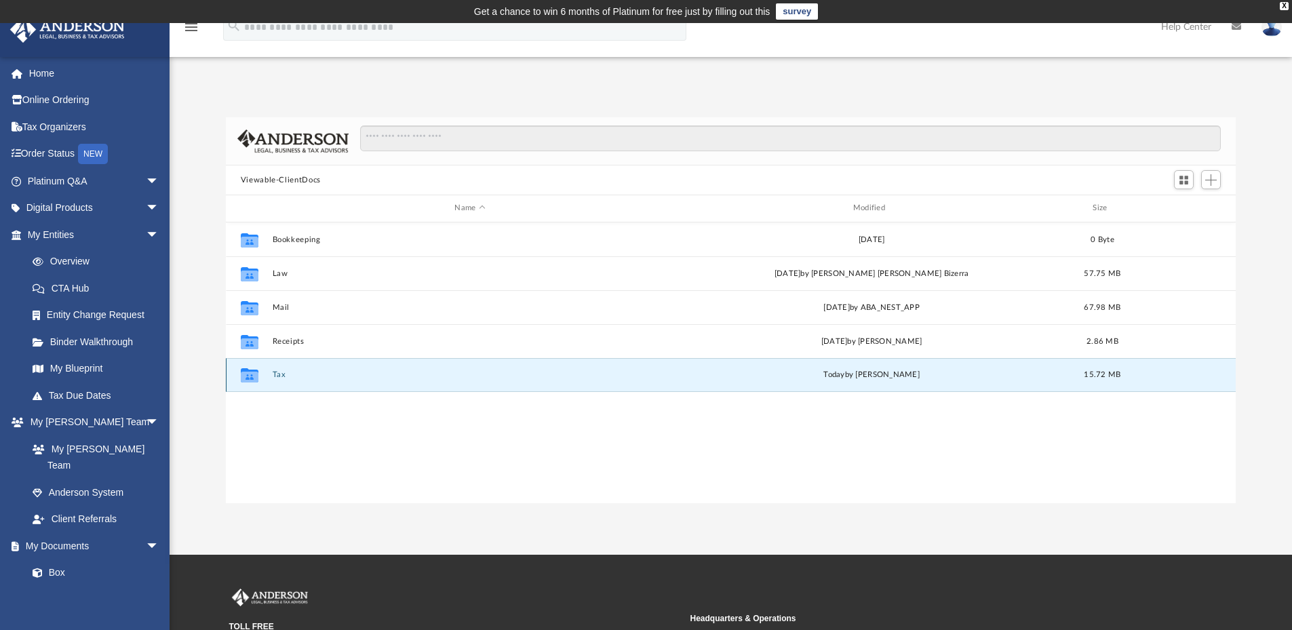
click at [290, 377] on button "Tax" at bounding box center [469, 374] width 395 height 9
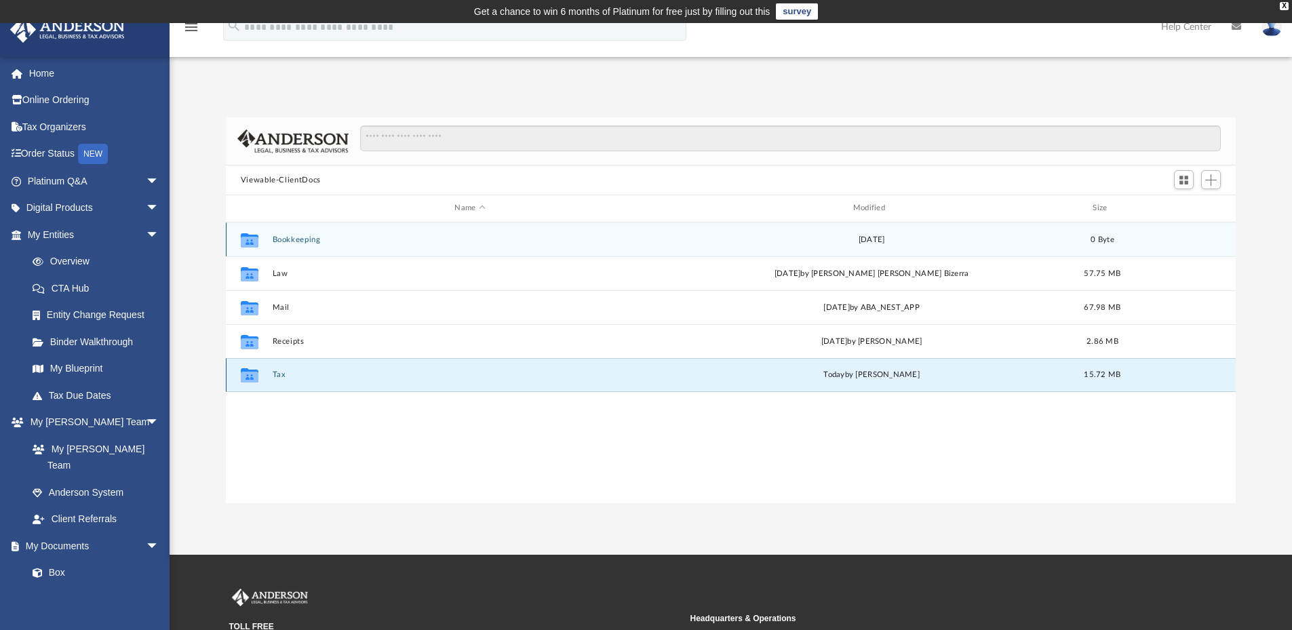
click at [290, 377] on button "Tax" at bounding box center [469, 374] width 395 height 9
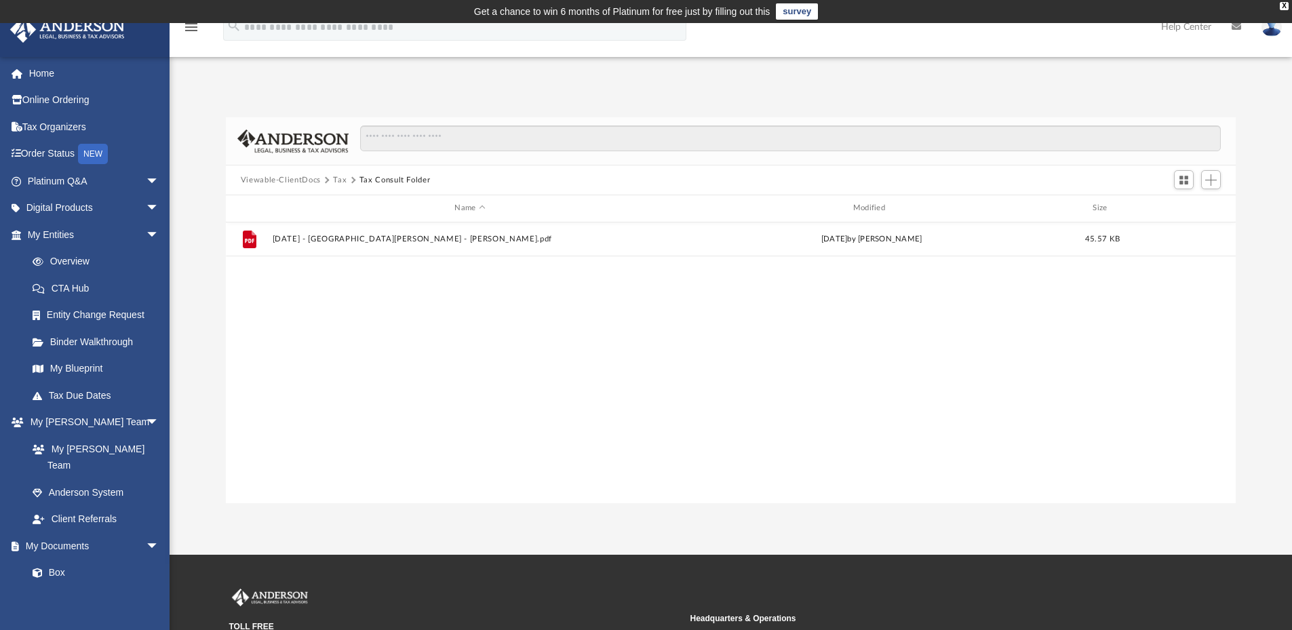
click at [395, 180] on button "Tax Consult Folder" at bounding box center [395, 180] width 71 height 12
click at [294, 178] on button "Viewable-ClientDocs" at bounding box center [281, 180] width 80 height 12
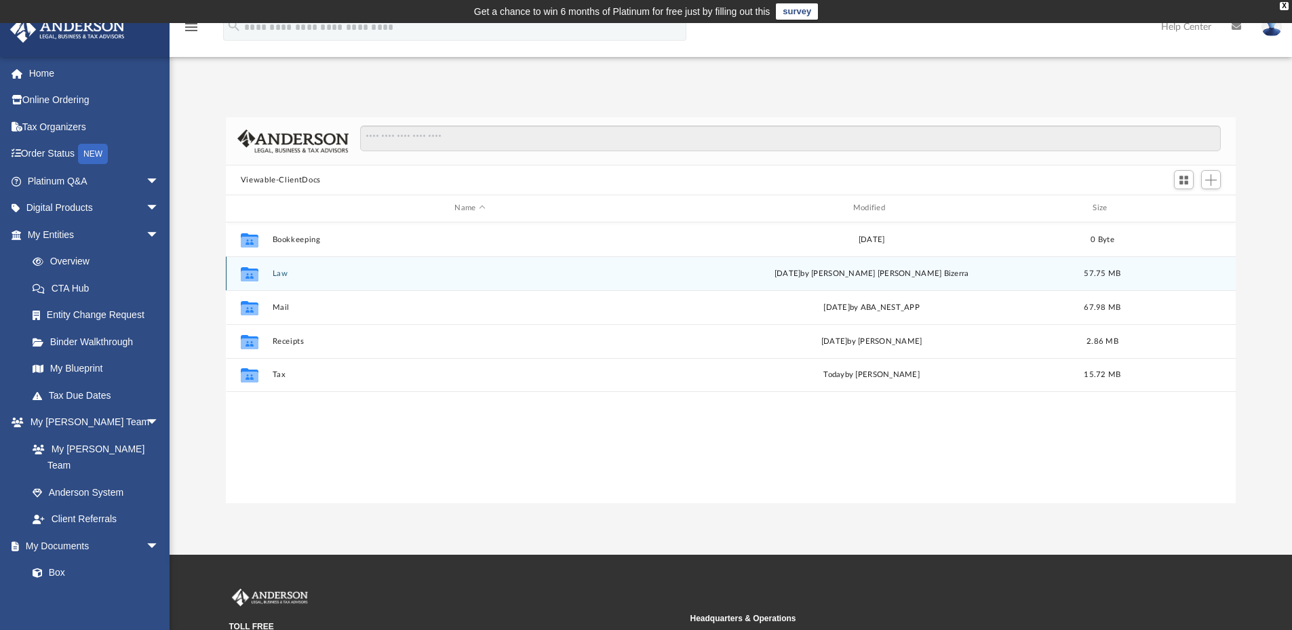
click at [311, 271] on button "Law" at bounding box center [469, 273] width 395 height 9
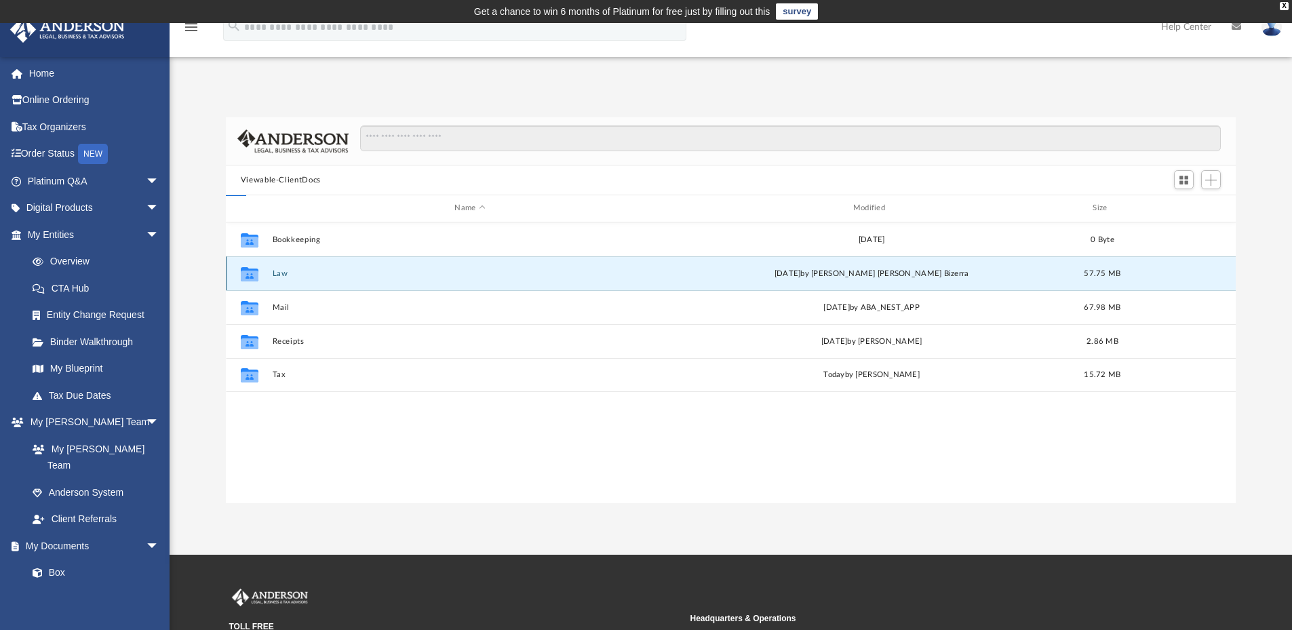
click at [311, 271] on button "Law" at bounding box center [469, 273] width 395 height 9
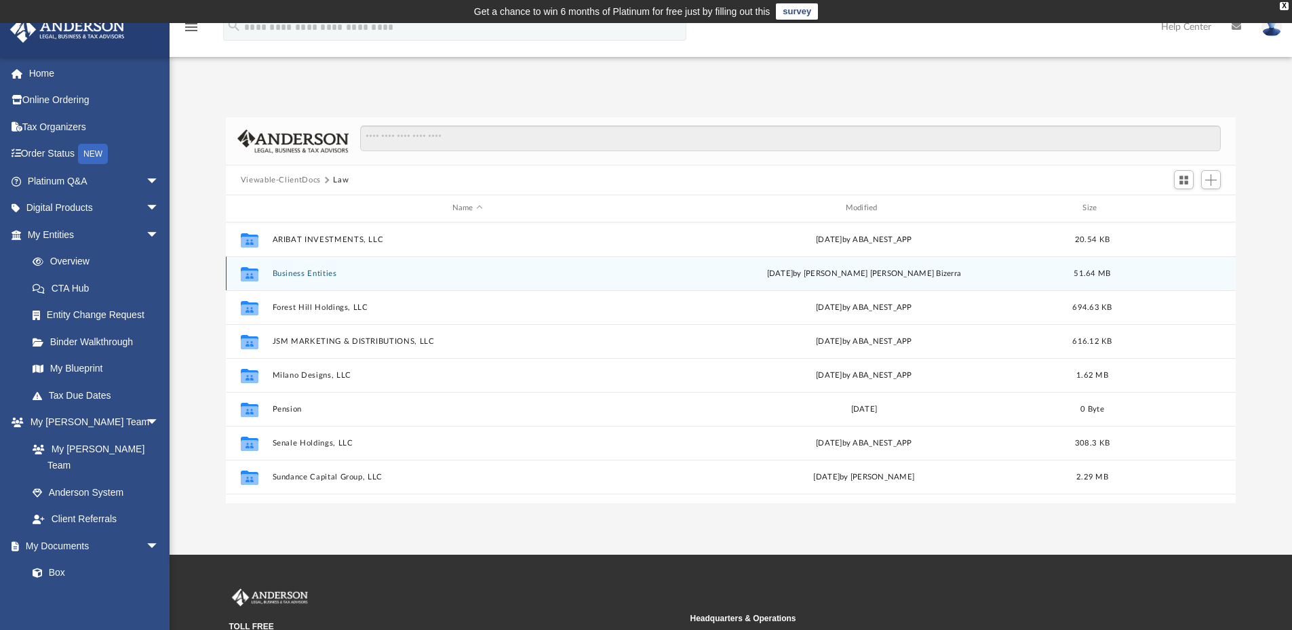
click at [325, 273] on button "Business Entities" at bounding box center [467, 273] width 391 height 9
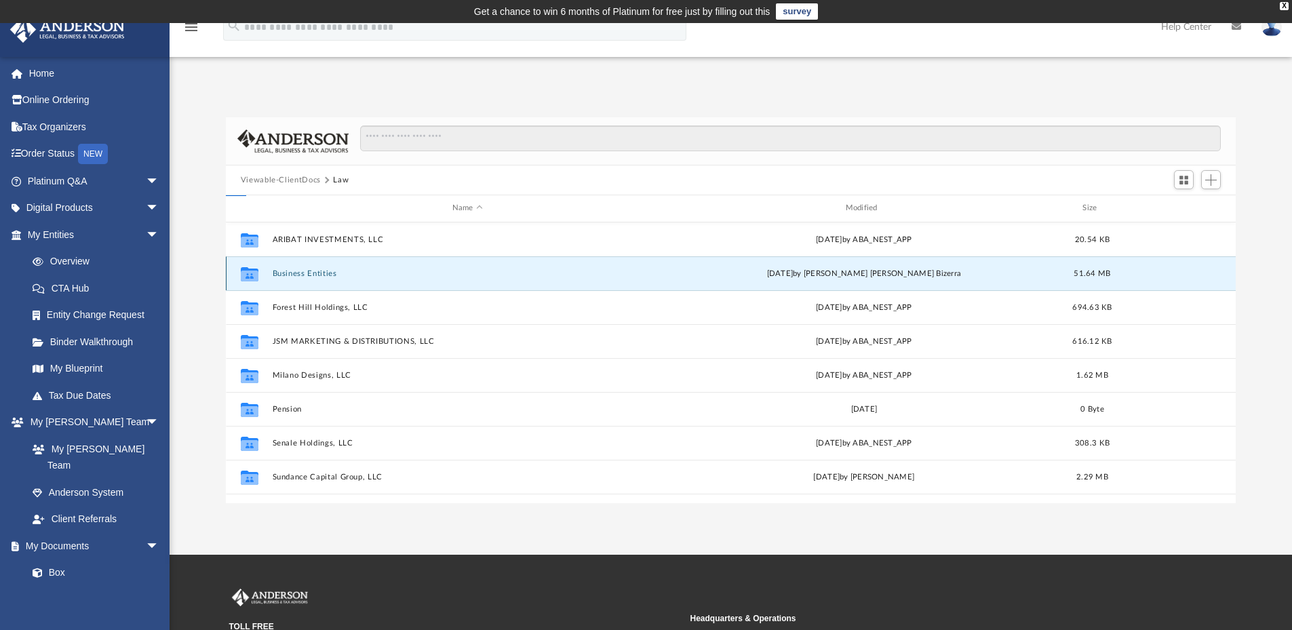
click at [325, 273] on button "Business Entities" at bounding box center [467, 273] width 391 height 9
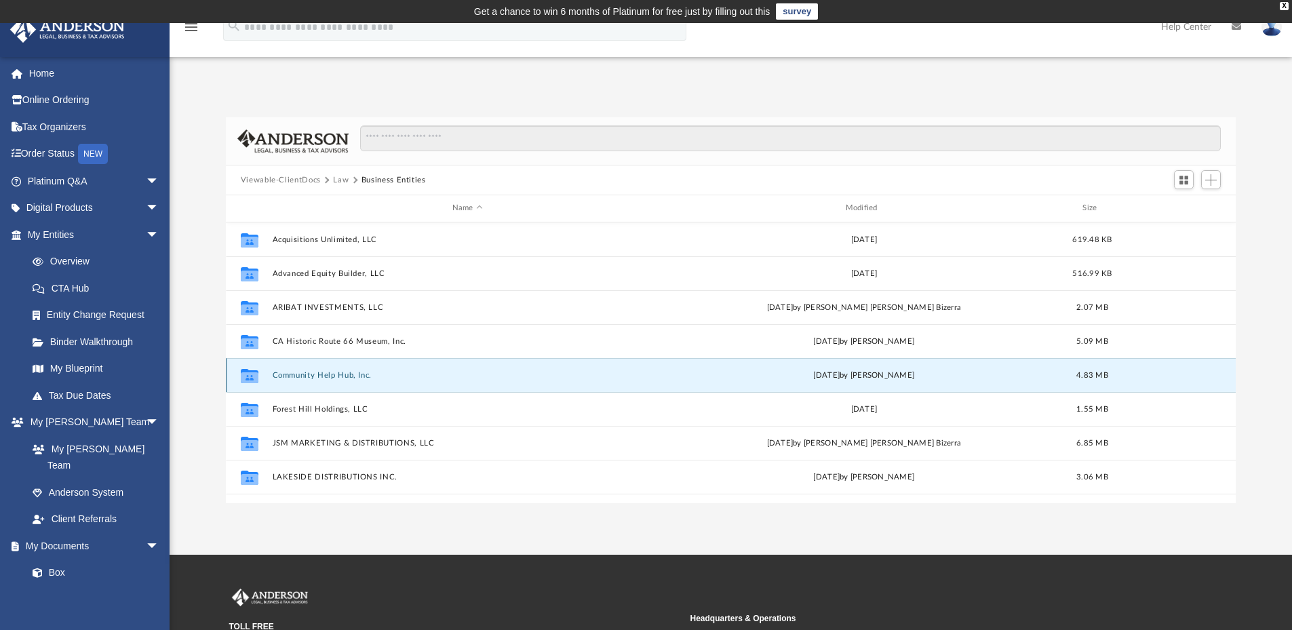
click at [365, 376] on button "Community Help Hub, Inc." at bounding box center [467, 375] width 391 height 9
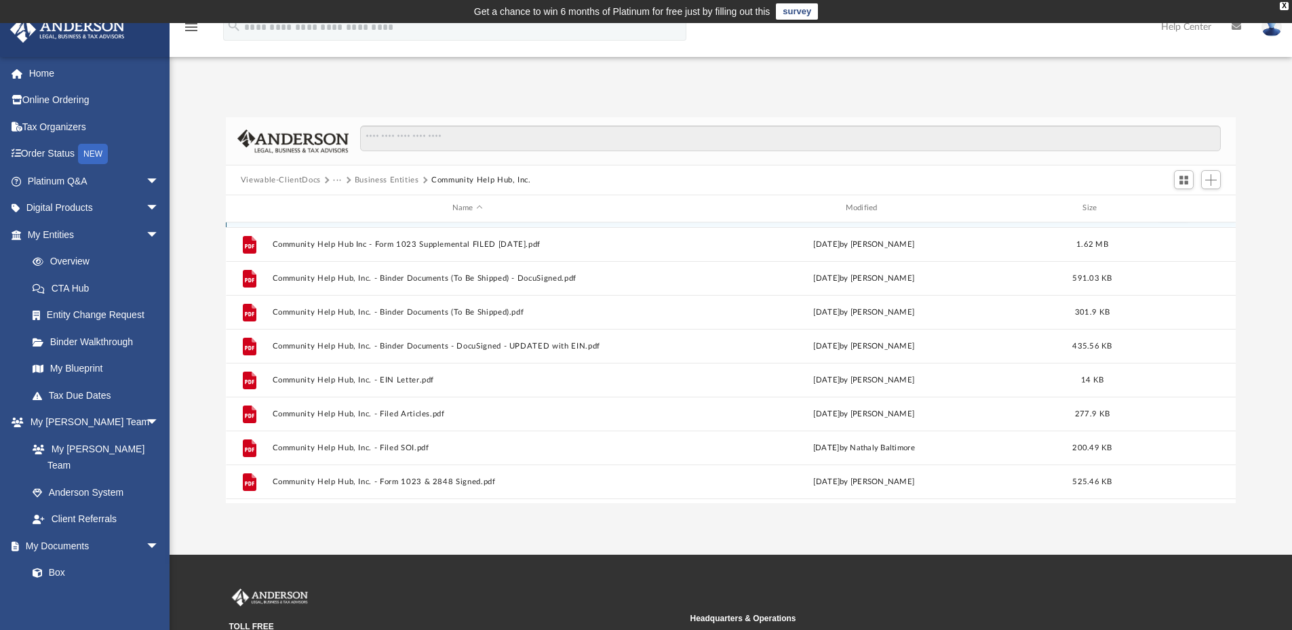
scroll to position [0, 0]
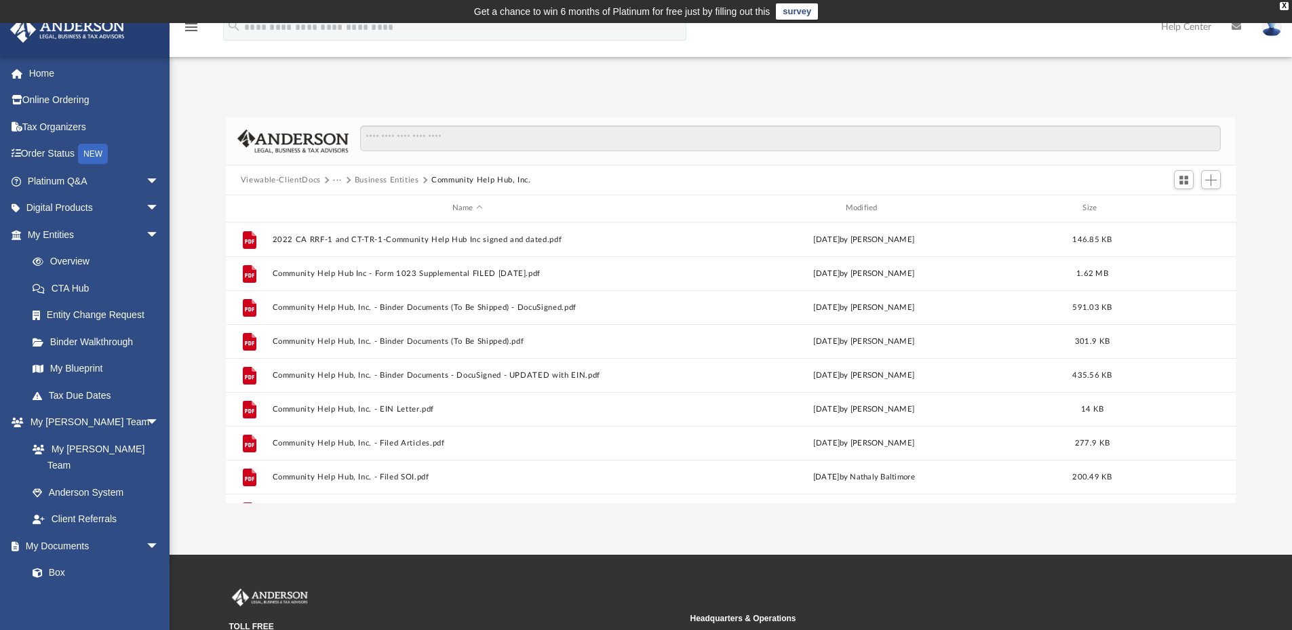
click at [454, 180] on button "Community Help Hub, Inc." at bounding box center [481, 180] width 100 height 12
click at [398, 182] on button "Business Entities" at bounding box center [387, 180] width 64 height 12
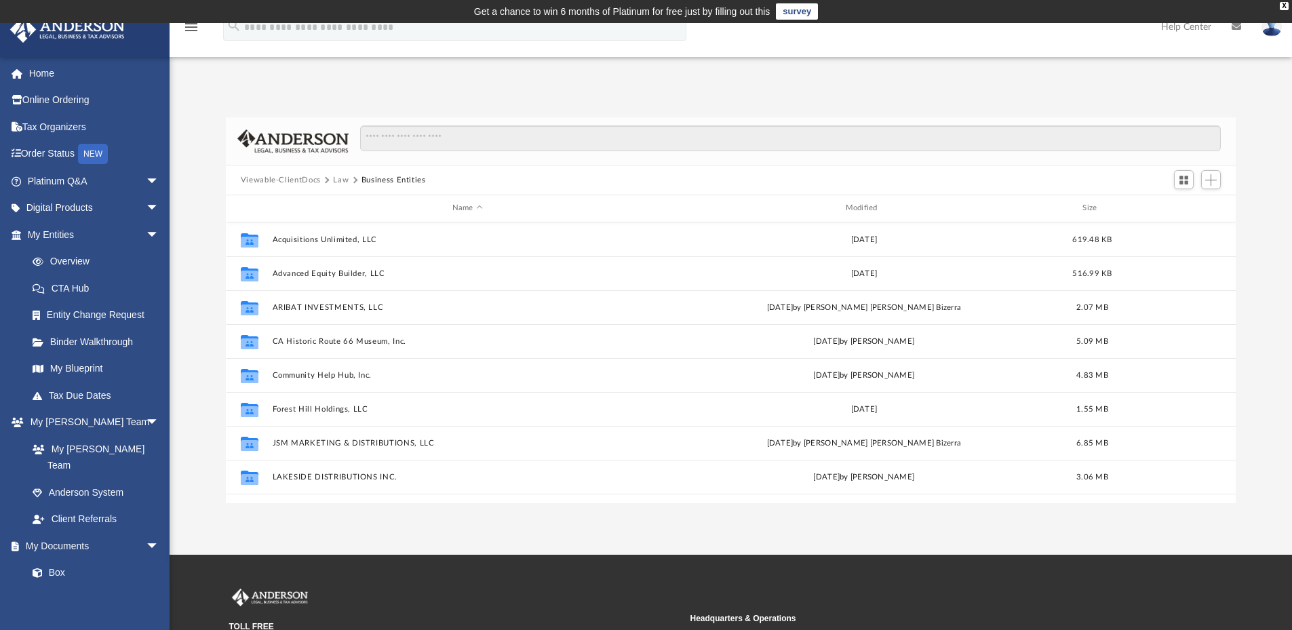
click at [343, 176] on button "Law" at bounding box center [341, 180] width 16 height 12
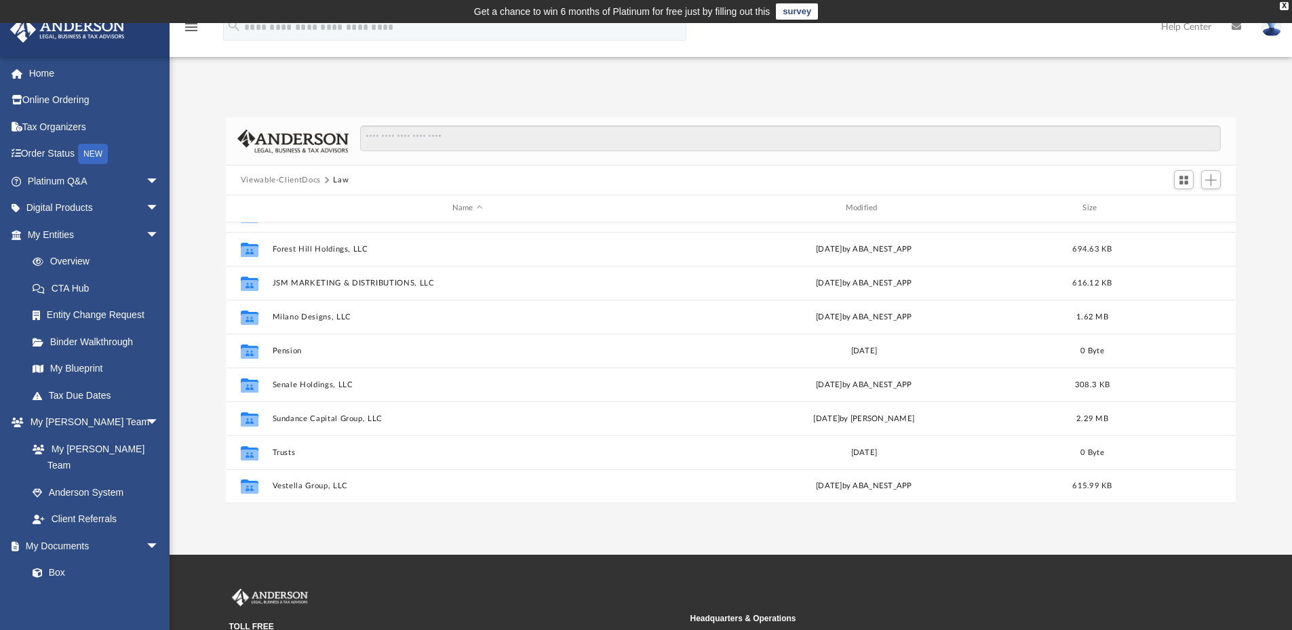
click at [311, 182] on button "Viewable-ClientDocs" at bounding box center [281, 180] width 80 height 12
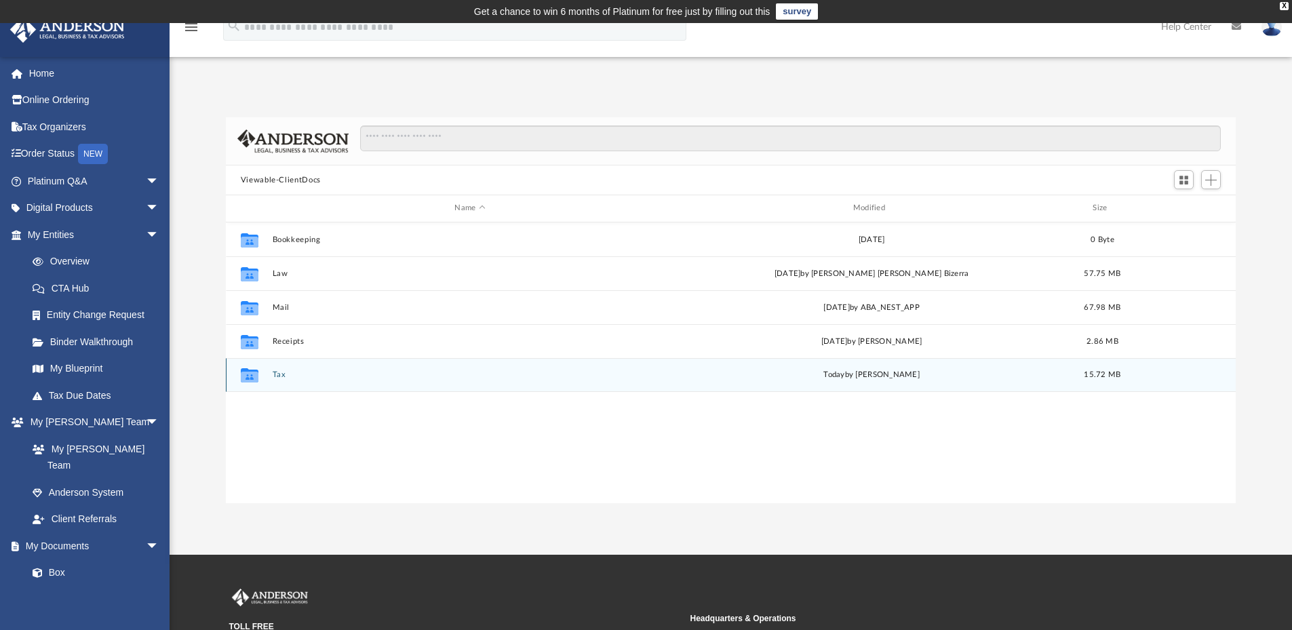
click at [278, 376] on button "Tax" at bounding box center [469, 374] width 395 height 9
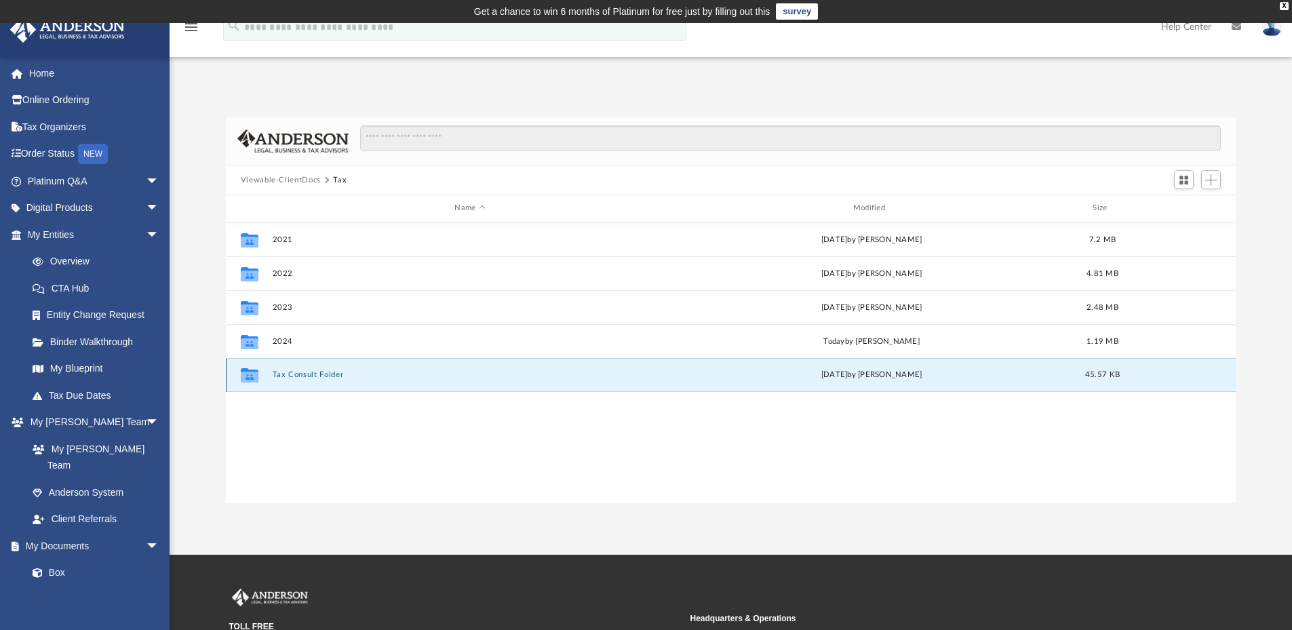
click at [376, 373] on button "Tax Consult Folder" at bounding box center [469, 374] width 395 height 9
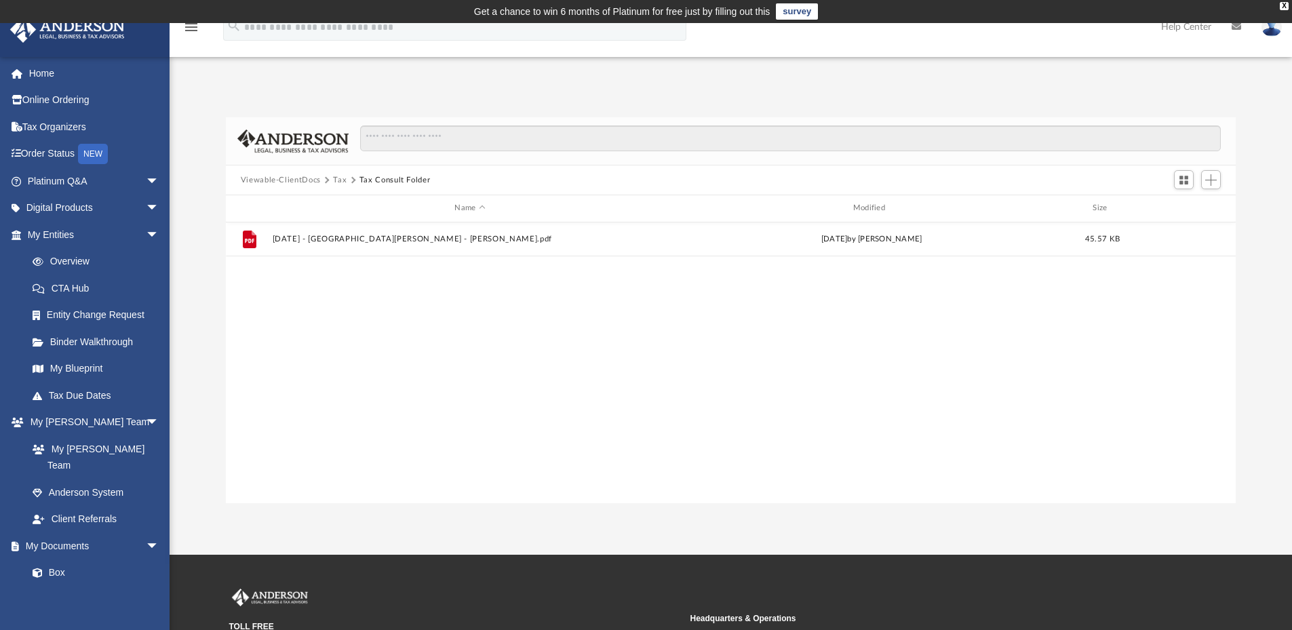
click at [339, 182] on button "Tax" at bounding box center [340, 180] width 14 height 12
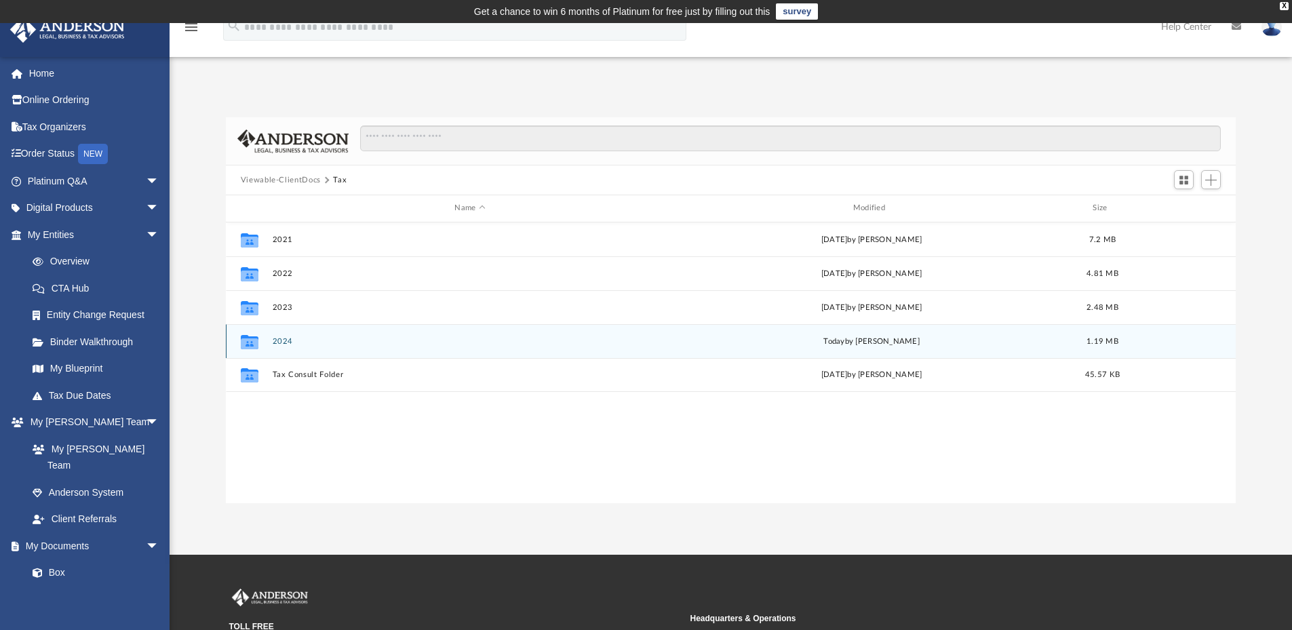
click at [344, 347] on div "Collaborated Folder 2024 today by Leila Aquino 1.19 MB" at bounding box center [731, 341] width 1011 height 34
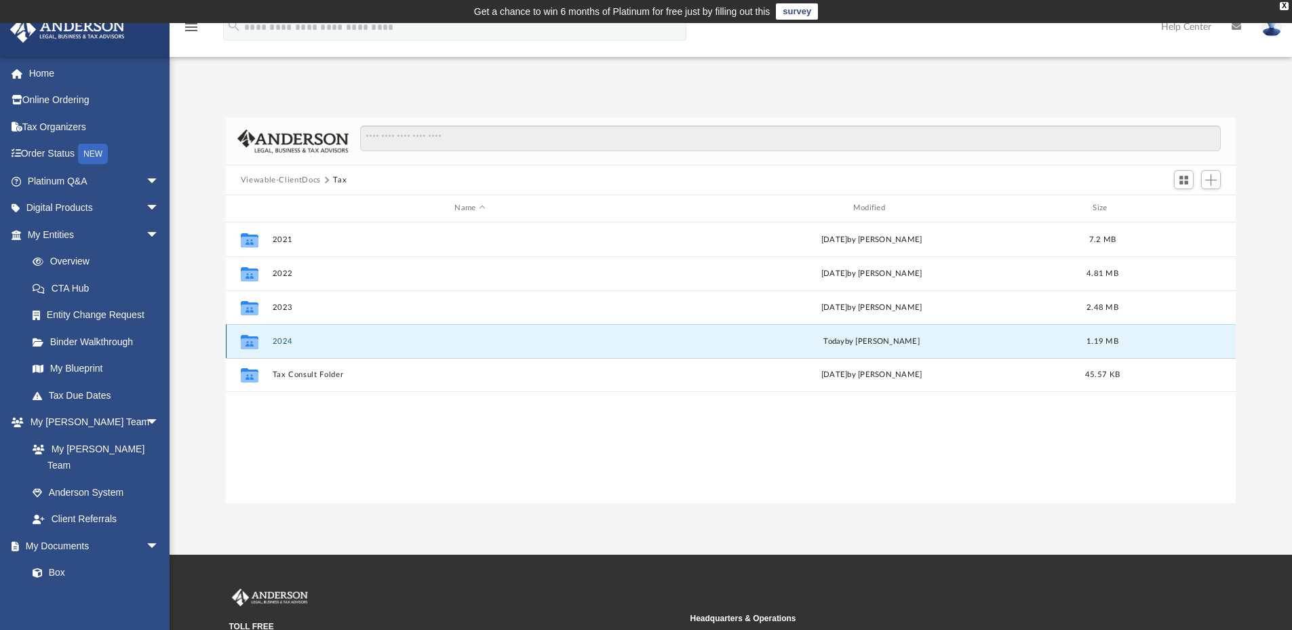
click at [284, 339] on button "2024" at bounding box center [469, 341] width 395 height 9
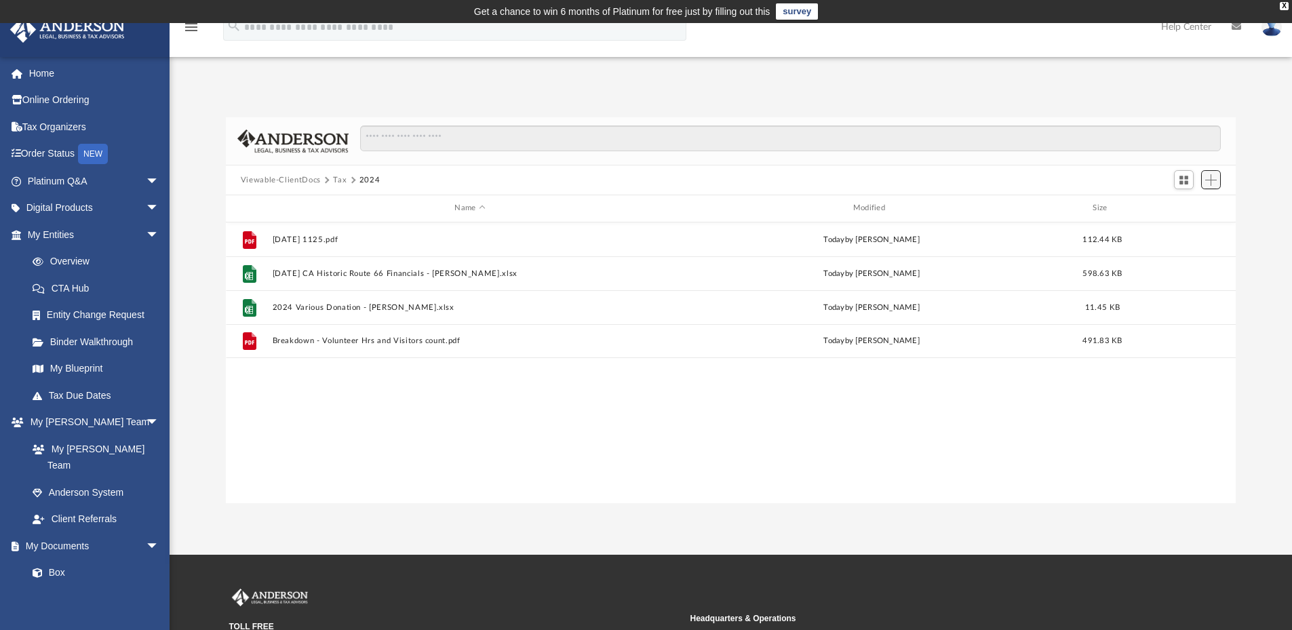
click at [1212, 182] on span "Add" at bounding box center [1211, 180] width 12 height 12
click at [1189, 208] on li "Upload" at bounding box center [1191, 207] width 43 height 14
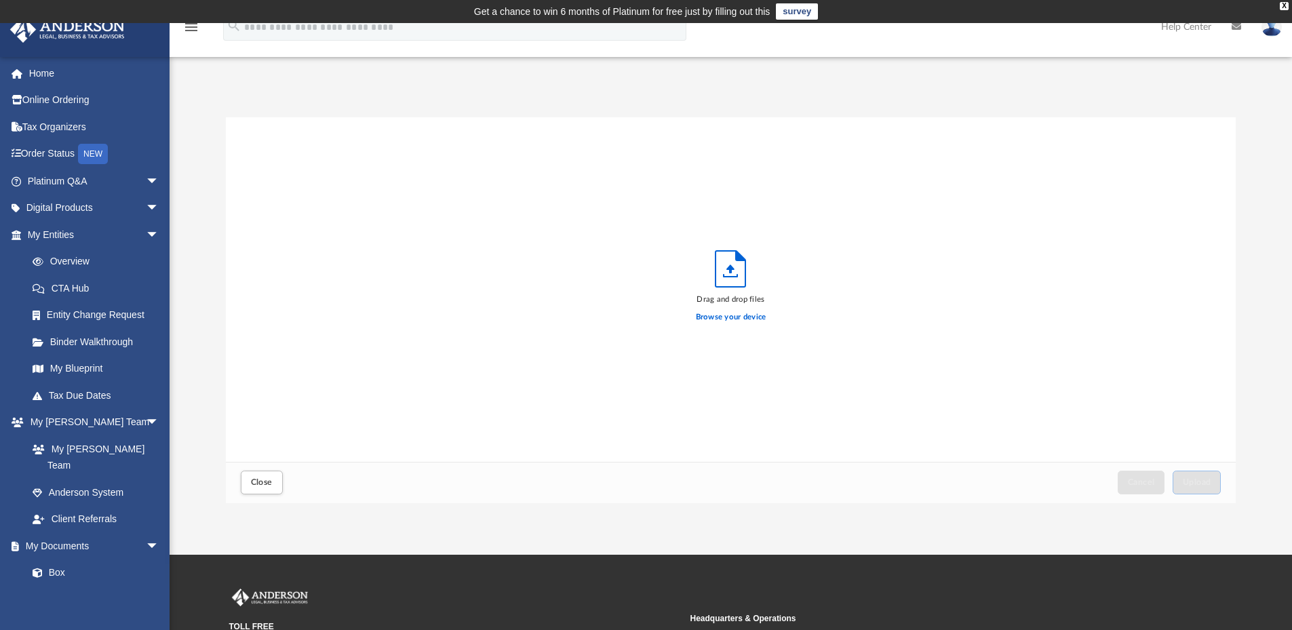
scroll to position [334, 1000]
click at [702, 314] on label "Browse your device" at bounding box center [731, 317] width 71 height 12
click at [0, 0] on input "Browse your device" at bounding box center [0, 0] width 0 height 0
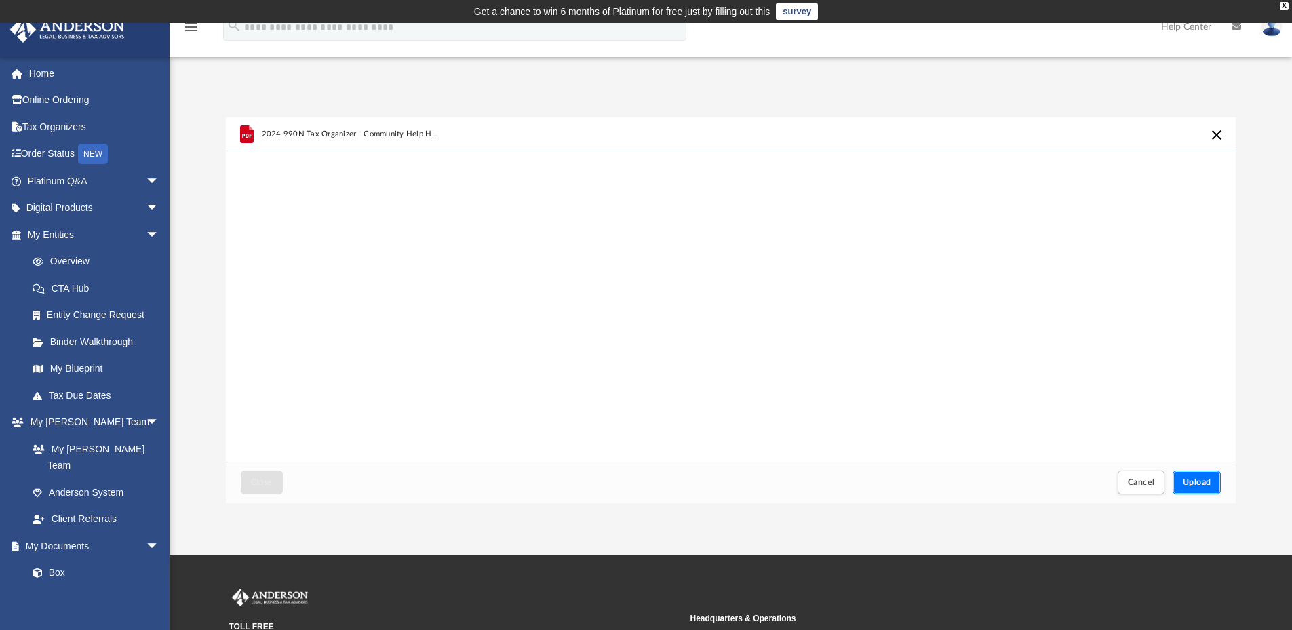
click at [1199, 482] on span "Upload" at bounding box center [1197, 482] width 28 height 8
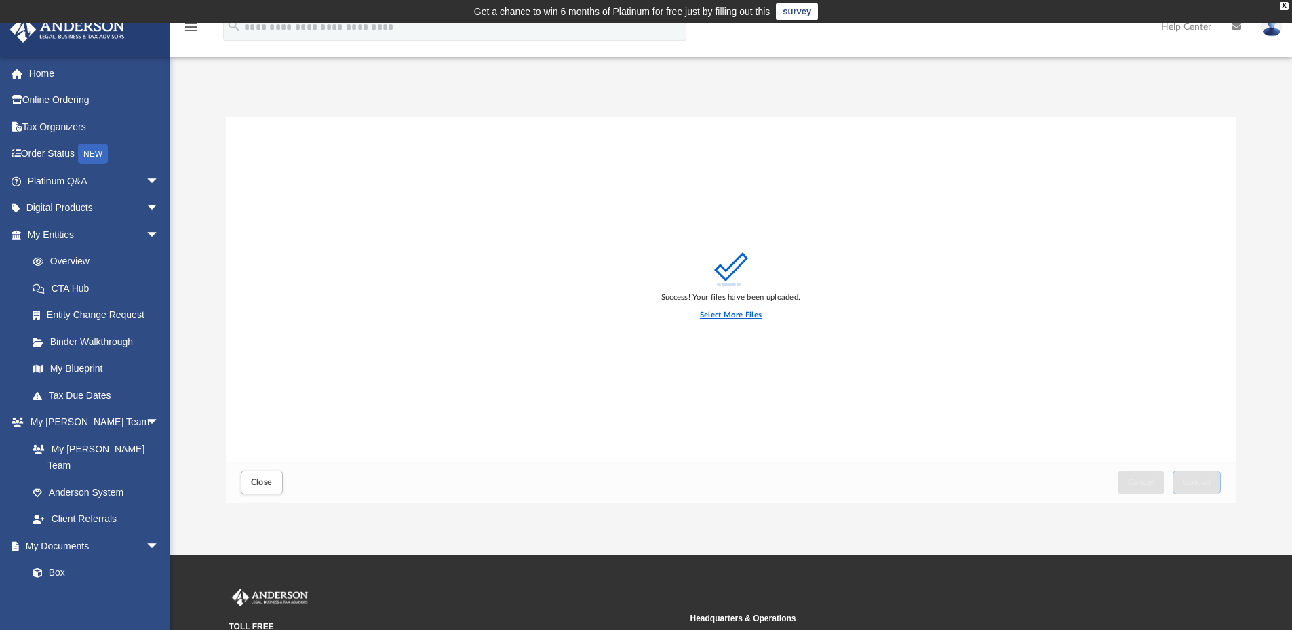
click at [743, 314] on label "Select More Files" at bounding box center [731, 315] width 62 height 12
click at [0, 0] on input "Select More Files" at bounding box center [0, 0] width 0 height 0
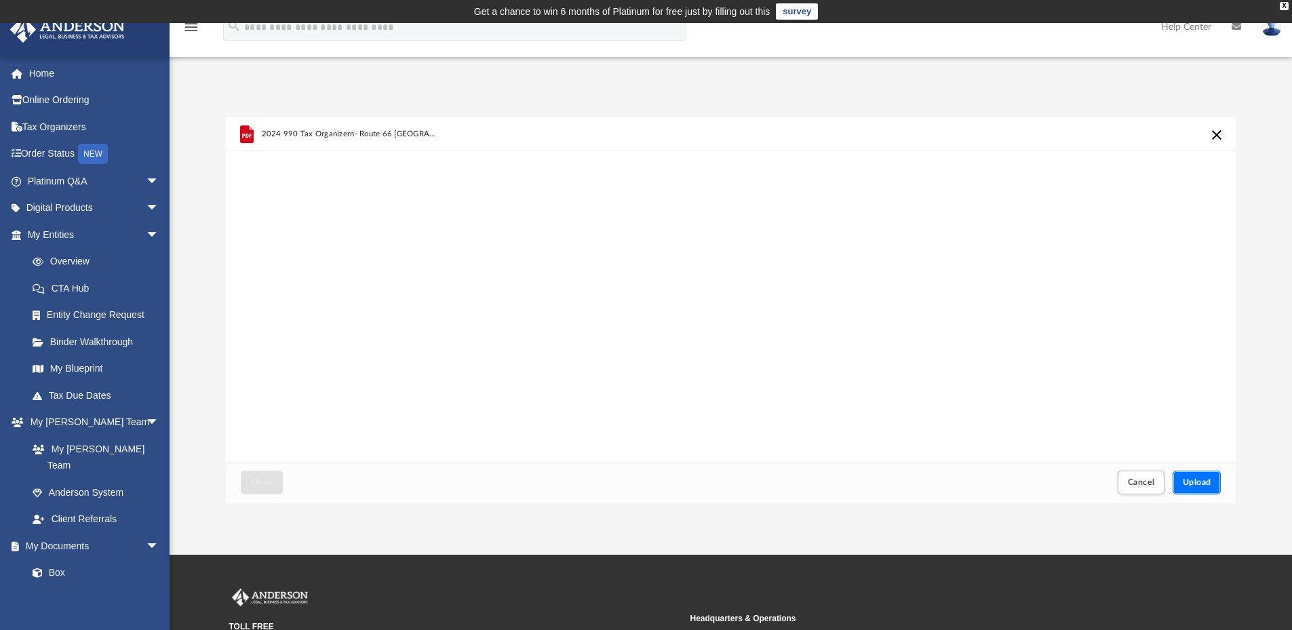
click at [1206, 488] on button "Upload" at bounding box center [1197, 483] width 49 height 24
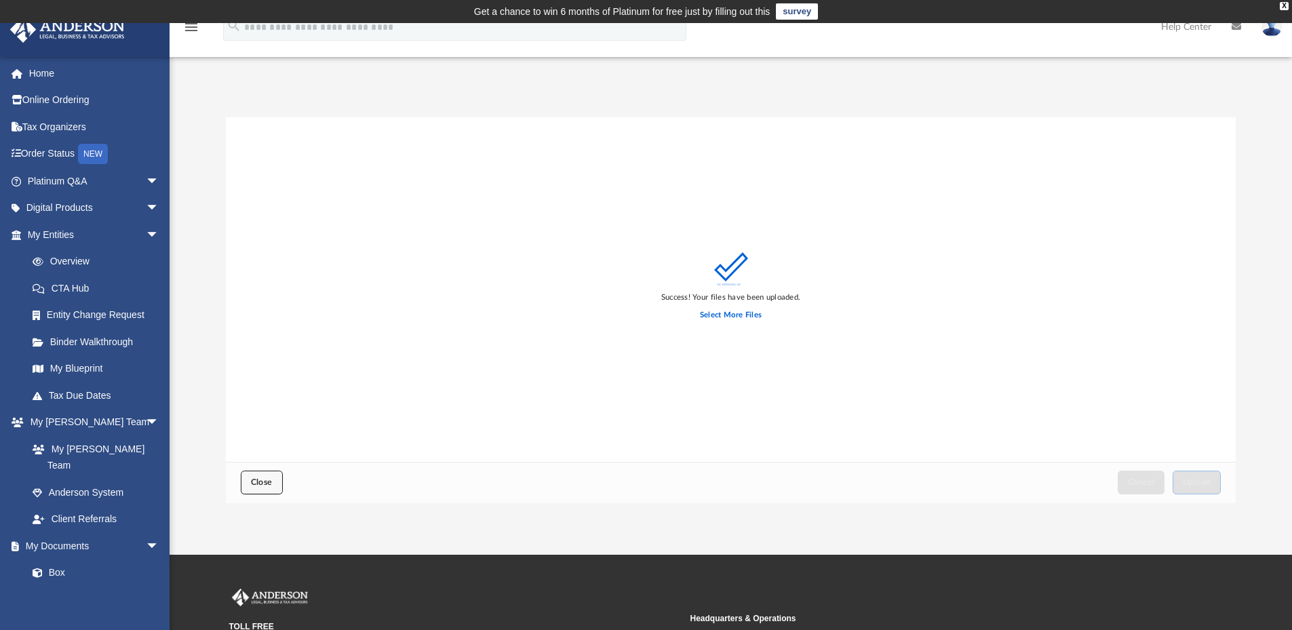
click at [260, 484] on span "Close" at bounding box center [262, 482] width 22 height 8
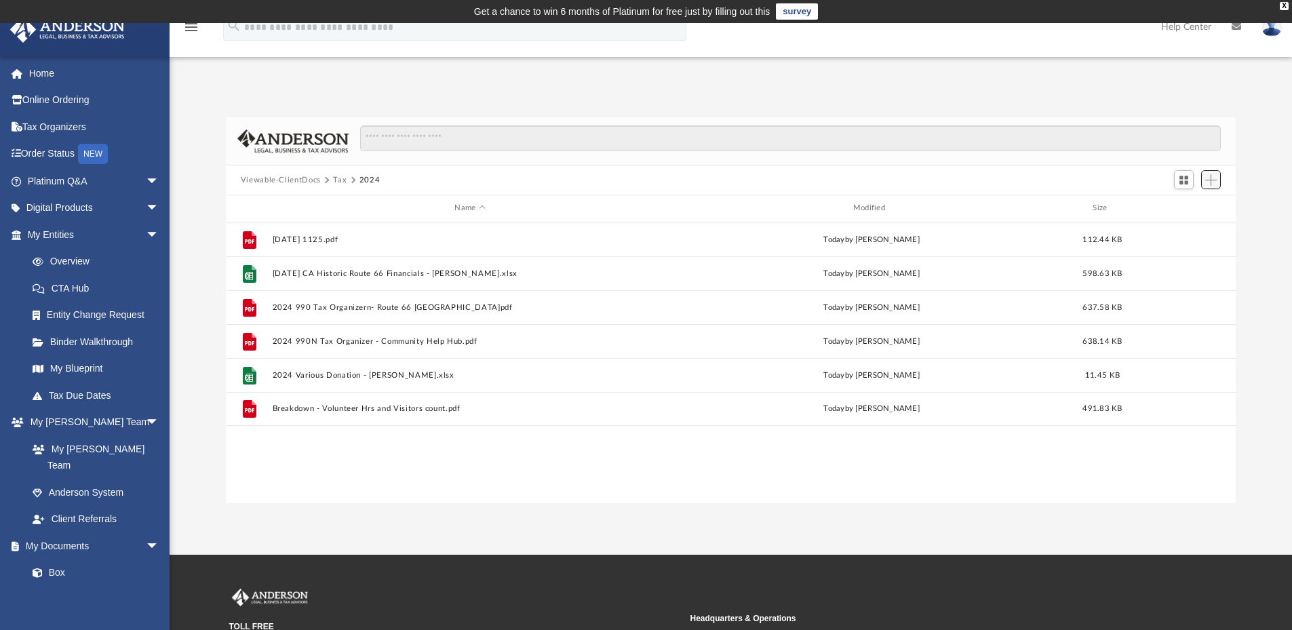
click at [1205, 181] on span "Add" at bounding box center [1211, 180] width 12 height 12
click at [1180, 208] on li "Upload" at bounding box center [1191, 207] width 43 height 14
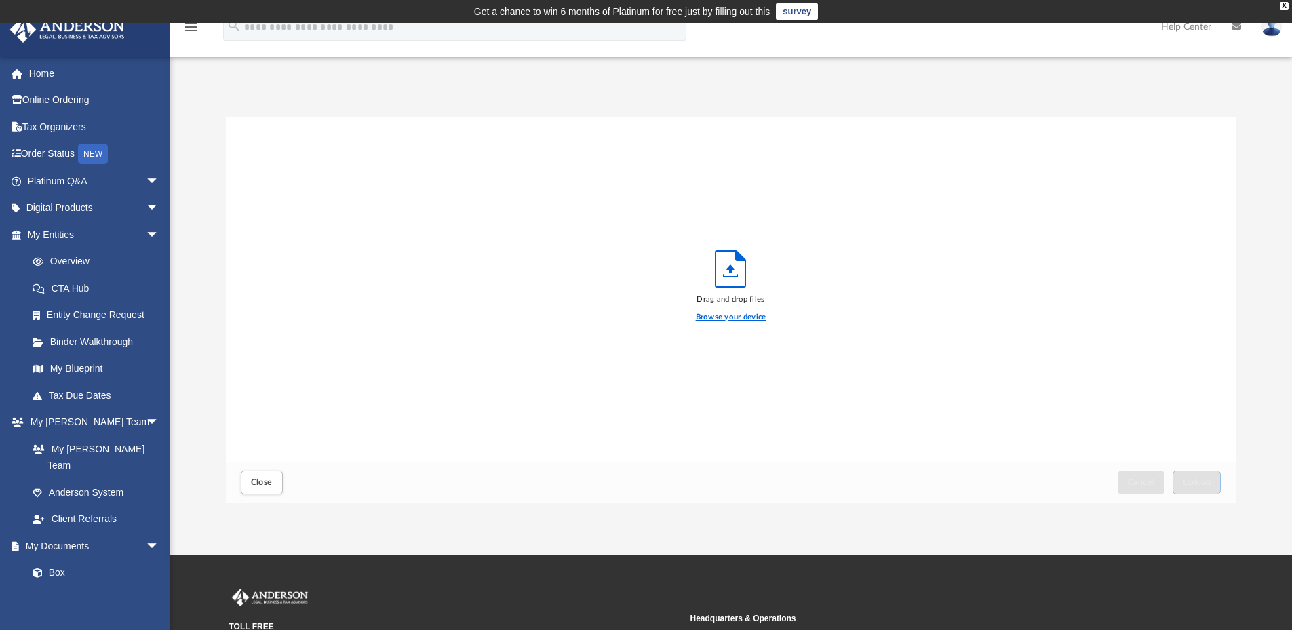
click at [758, 319] on label "Browse your device" at bounding box center [731, 317] width 71 height 12
click at [0, 0] on input "Browse your device" at bounding box center [0, 0] width 0 height 0
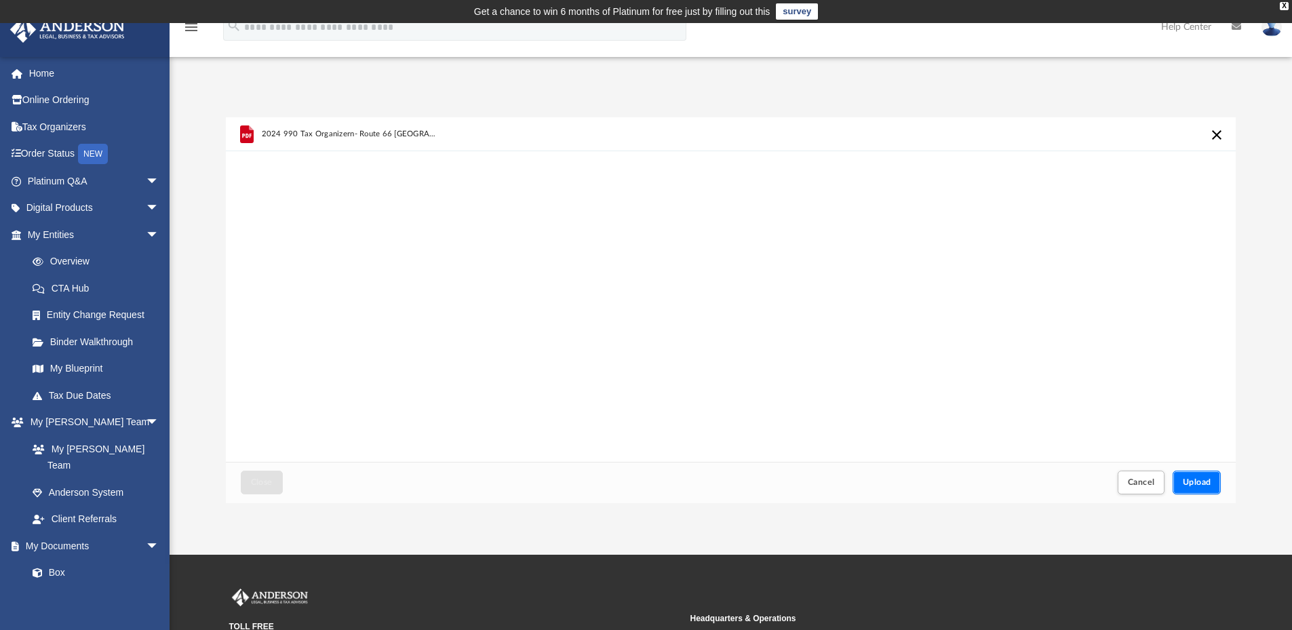
click at [1192, 488] on button "Upload" at bounding box center [1197, 483] width 49 height 24
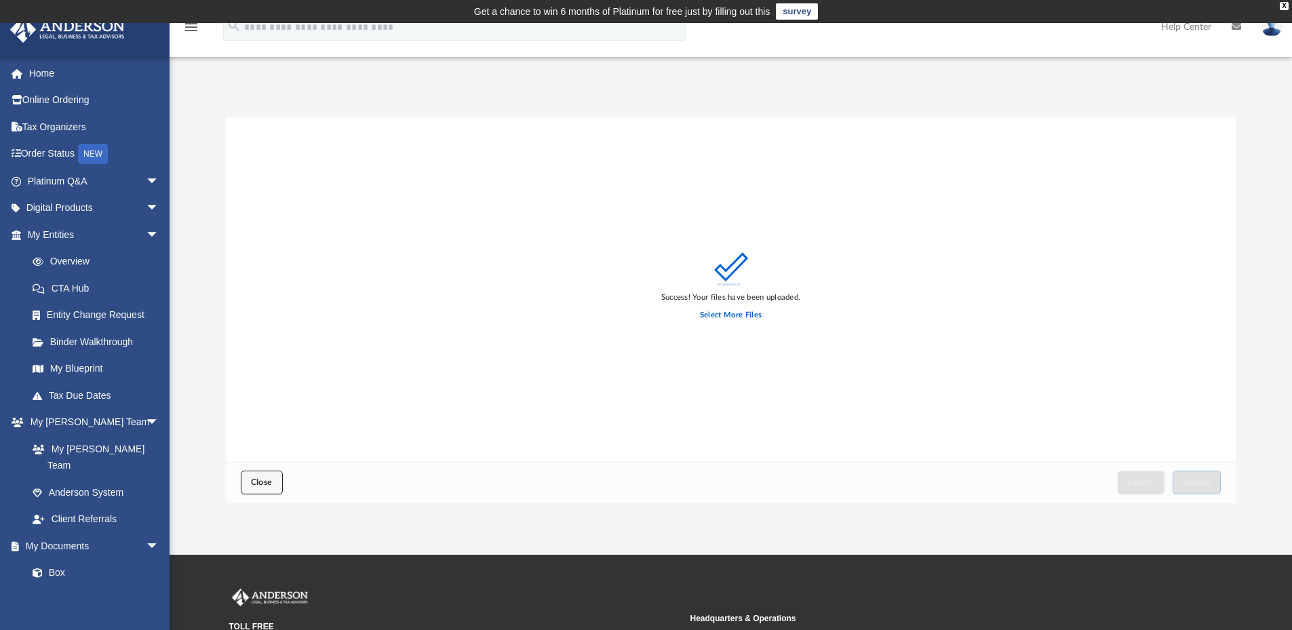
click at [273, 489] on button "Close" at bounding box center [262, 483] width 42 height 24
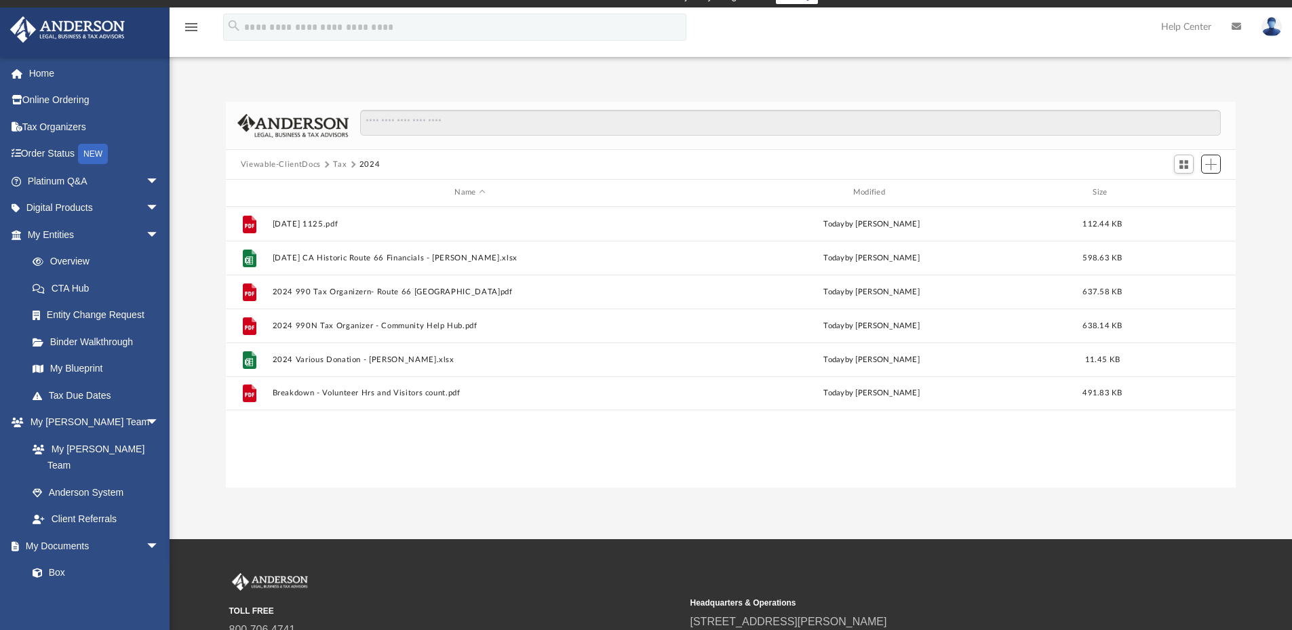
scroll to position [0, 0]
